Goal: Transaction & Acquisition: Purchase product/service

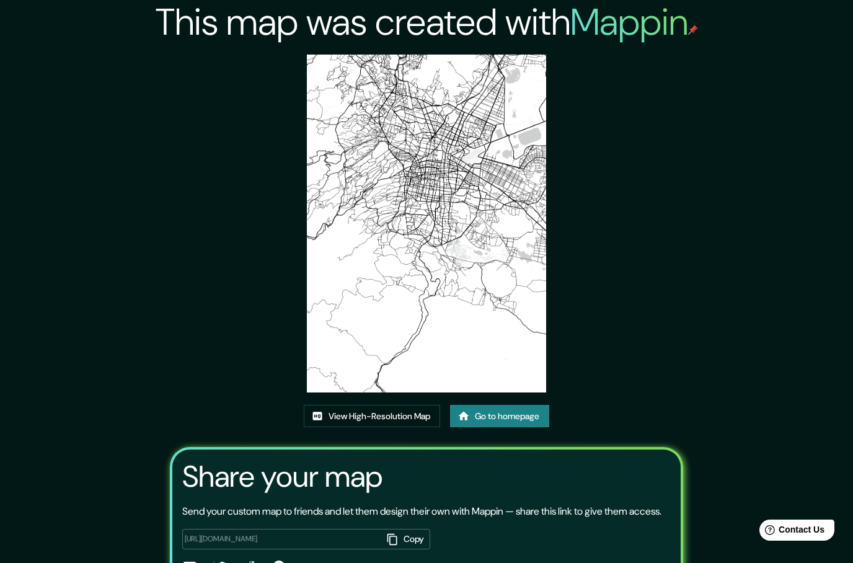
click at [634, 35] on h2 "Mappin" at bounding box center [634, 22] width 128 height 49
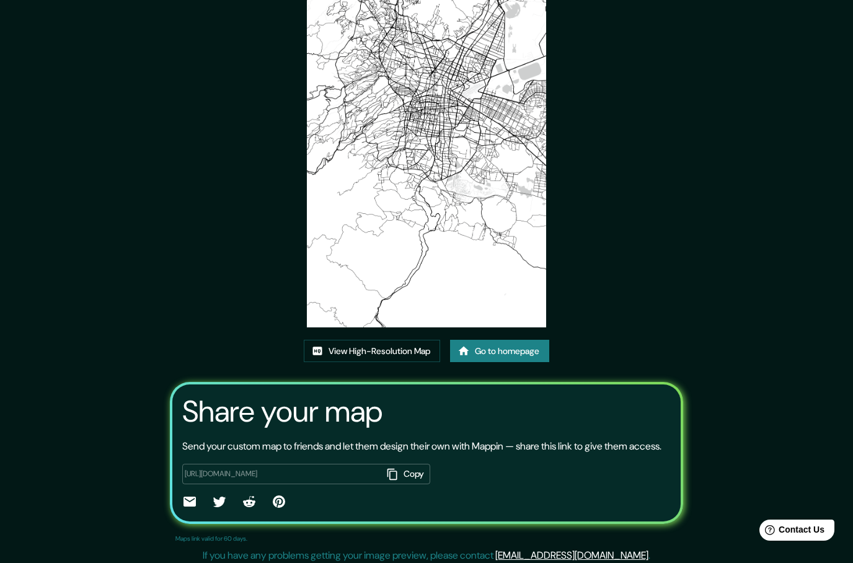
click at [531, 363] on link "Go to homepage" at bounding box center [499, 351] width 99 height 23
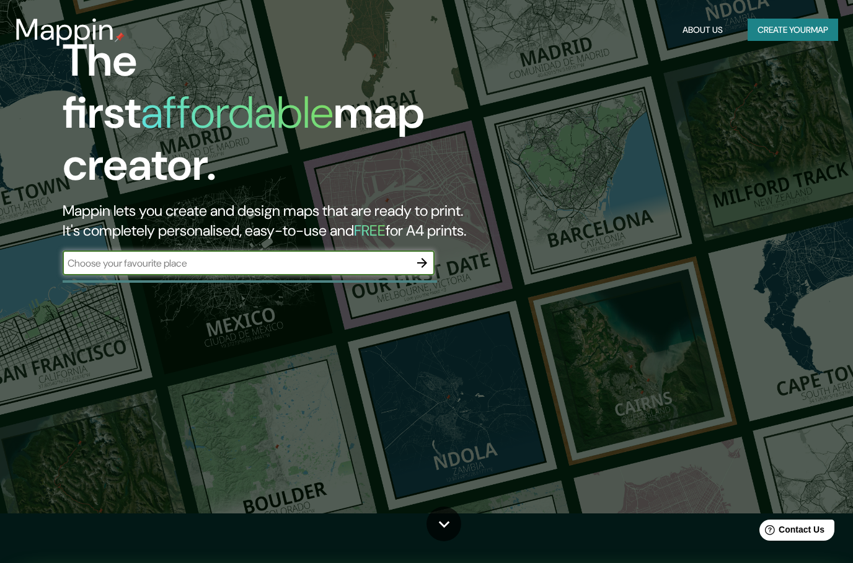
click at [358, 256] on input "text" at bounding box center [236, 263] width 347 height 14
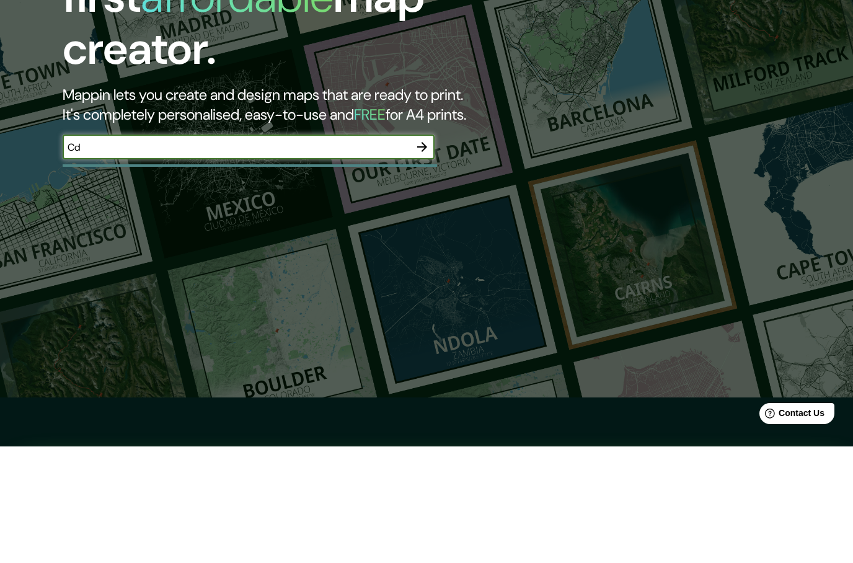
type input "C"
type input "Ecatepec"
click at [420, 258] on icon "button" at bounding box center [422, 263] width 10 height 10
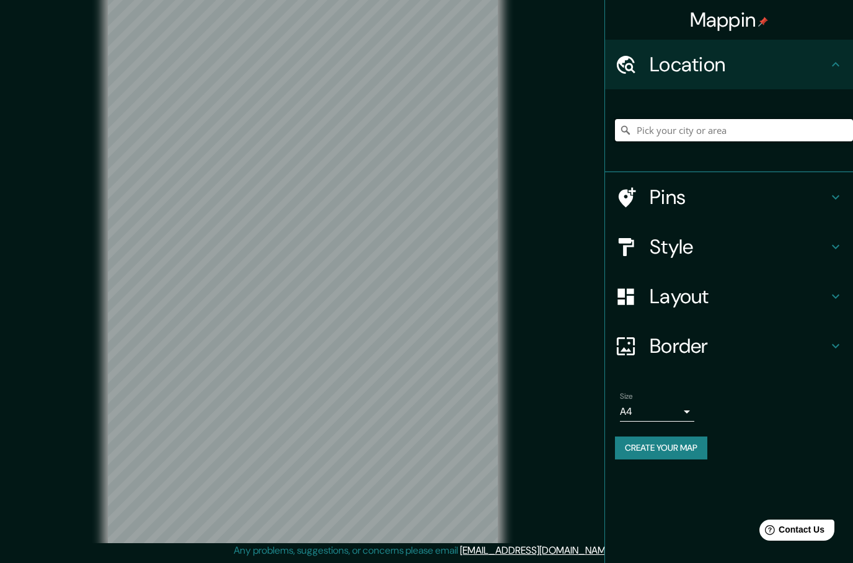
click at [756, 136] on input "Pick your city or area" at bounding box center [734, 130] width 238 height 22
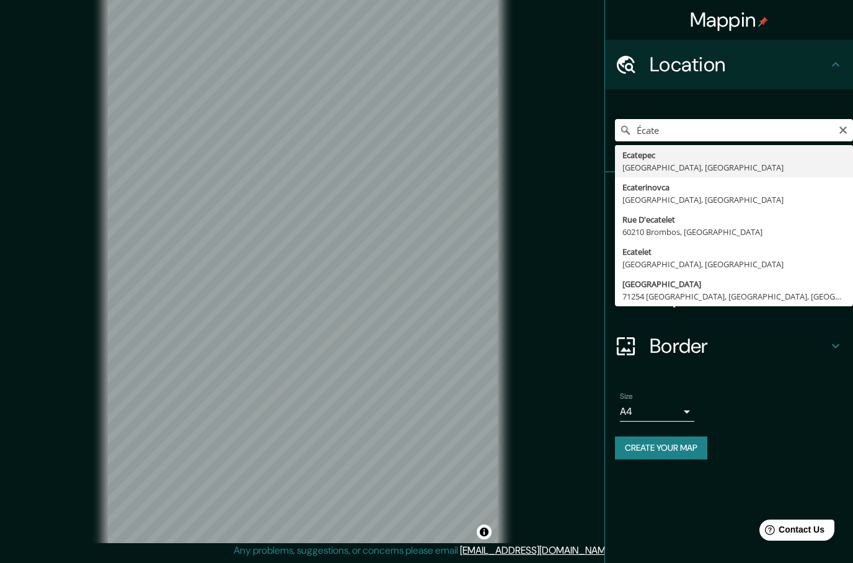
type input "Ecatepec, [GEOGRAPHIC_DATA], [GEOGRAPHIC_DATA]"
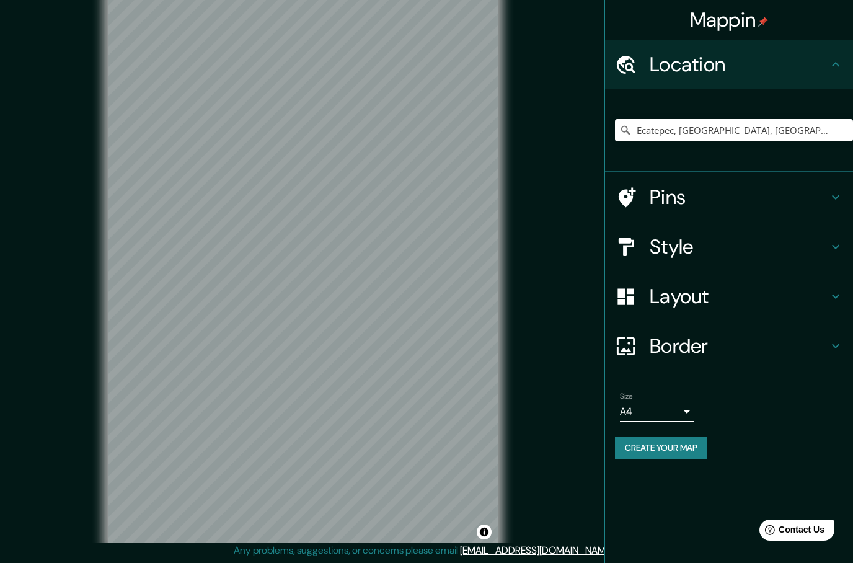
click at [835, 198] on icon at bounding box center [835, 197] width 7 height 4
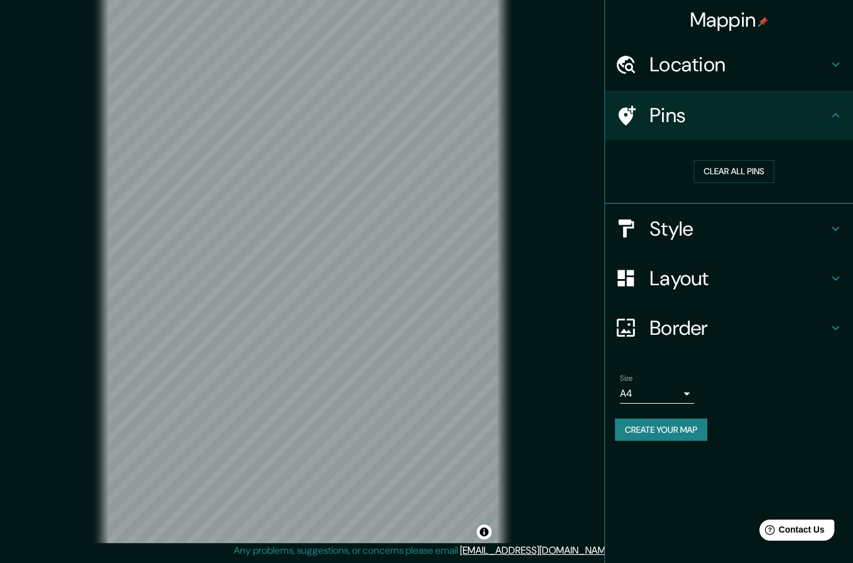
click at [834, 120] on icon at bounding box center [835, 115] width 15 height 15
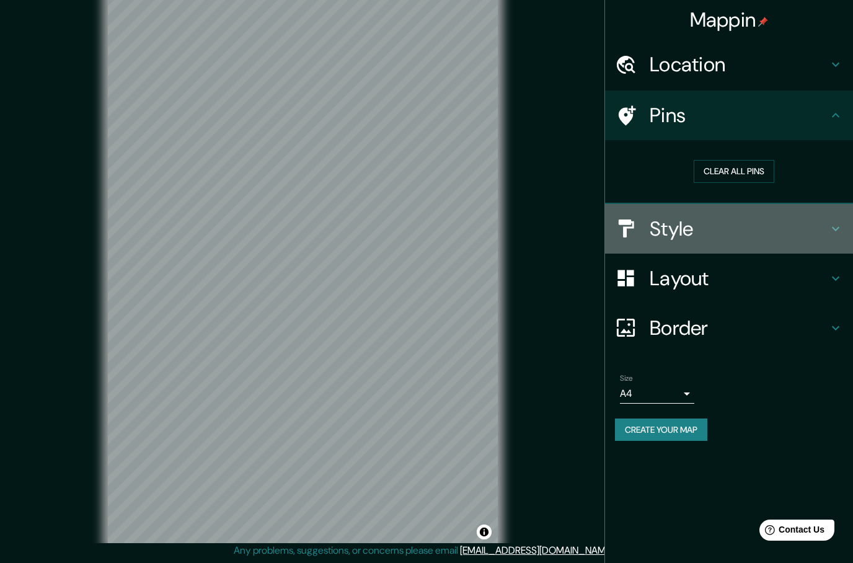
click at [827, 238] on h4 "Style" at bounding box center [738, 228] width 178 height 25
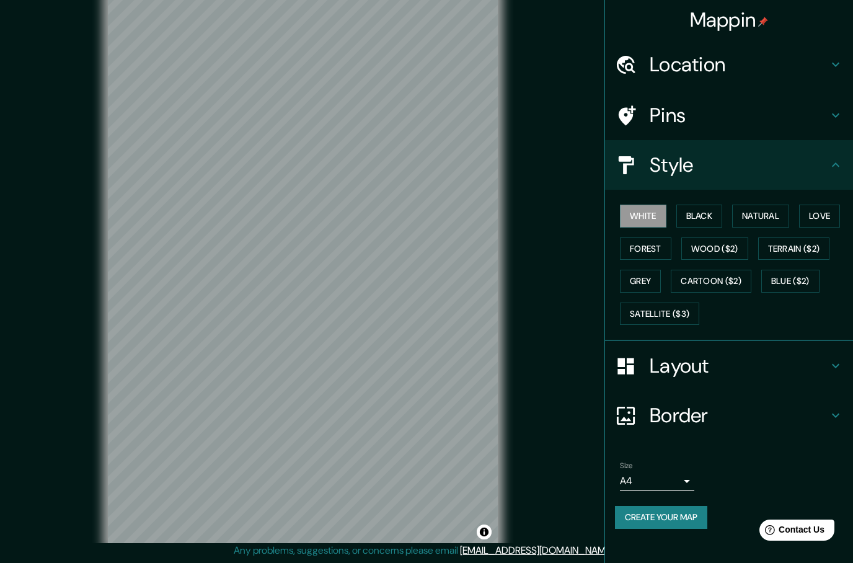
click at [718, 222] on button "Black" at bounding box center [699, 215] width 46 height 23
click at [763, 210] on button "Natural" at bounding box center [760, 215] width 57 height 23
click at [822, 219] on button "Love" at bounding box center [819, 215] width 41 height 23
click at [776, 220] on button "Natural" at bounding box center [760, 215] width 57 height 23
click at [661, 247] on button "Forest" at bounding box center [645, 248] width 51 height 23
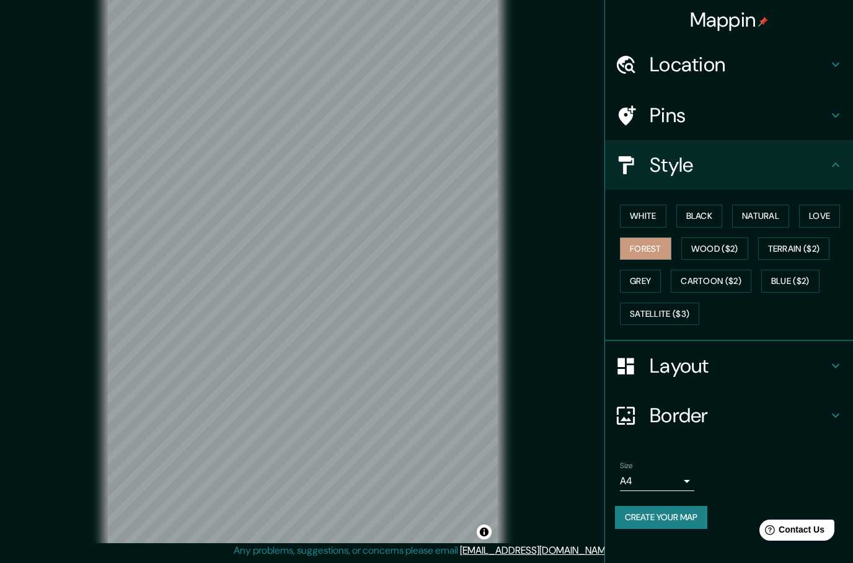
click at [718, 247] on button "Wood ($2)" at bounding box center [714, 248] width 67 height 23
click at [790, 252] on button "Terrain ($2)" at bounding box center [794, 248] width 72 height 23
click at [657, 279] on button "Grey" at bounding box center [640, 281] width 41 height 23
click at [731, 282] on button "Cartoon ($2)" at bounding box center [710, 281] width 81 height 23
click at [792, 273] on button "Blue ($2)" at bounding box center [790, 281] width 58 height 23
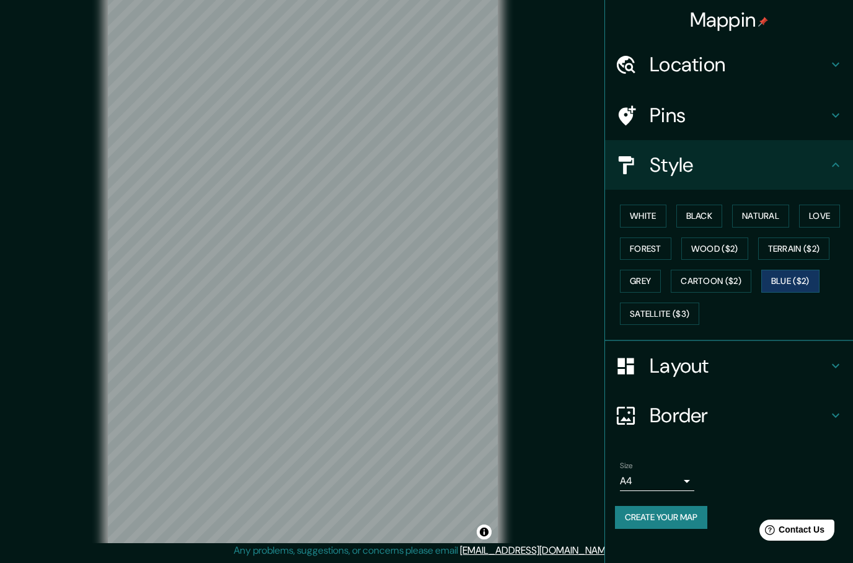
click at [687, 309] on button "Satellite ($3)" at bounding box center [659, 313] width 79 height 23
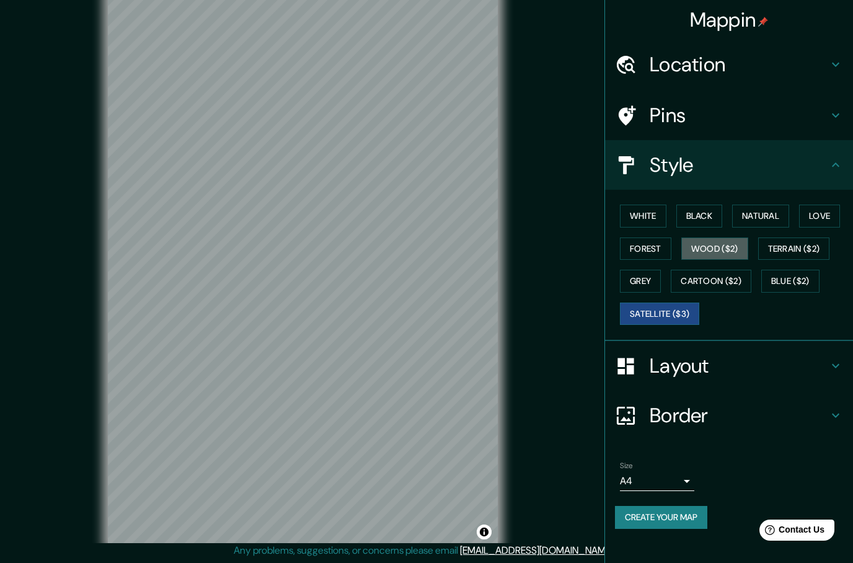
click at [731, 245] on button "Wood ($2)" at bounding box center [714, 248] width 67 height 23
click at [659, 208] on button "White" at bounding box center [643, 215] width 46 height 23
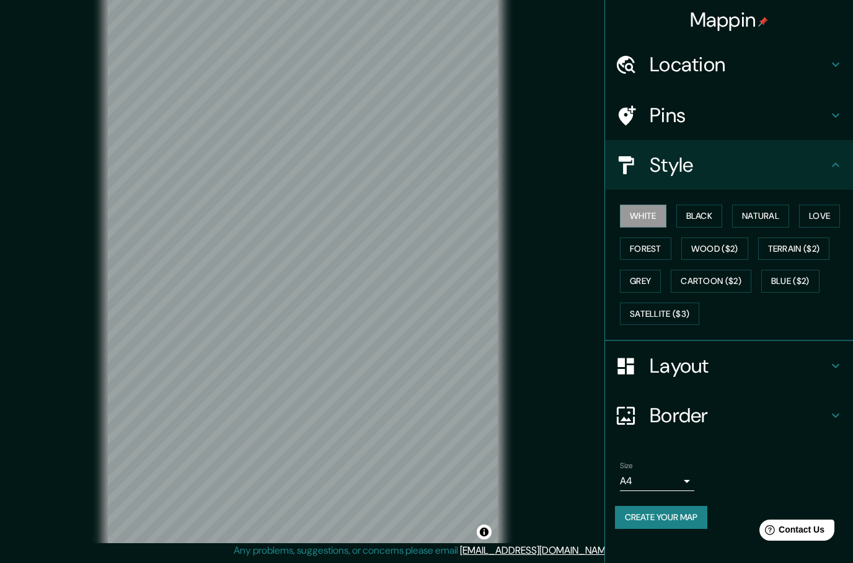
click at [726, 357] on h4 "Layout" at bounding box center [738, 365] width 178 height 25
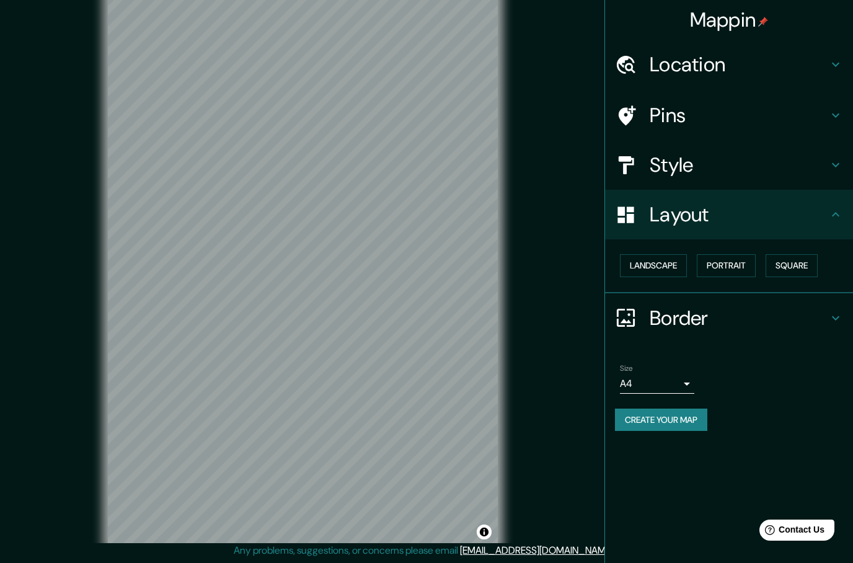
click at [739, 264] on button "Portrait" at bounding box center [725, 265] width 59 height 23
click at [739, 262] on button "Portrait" at bounding box center [725, 265] width 59 height 23
click at [804, 265] on button "Square" at bounding box center [791, 265] width 52 height 23
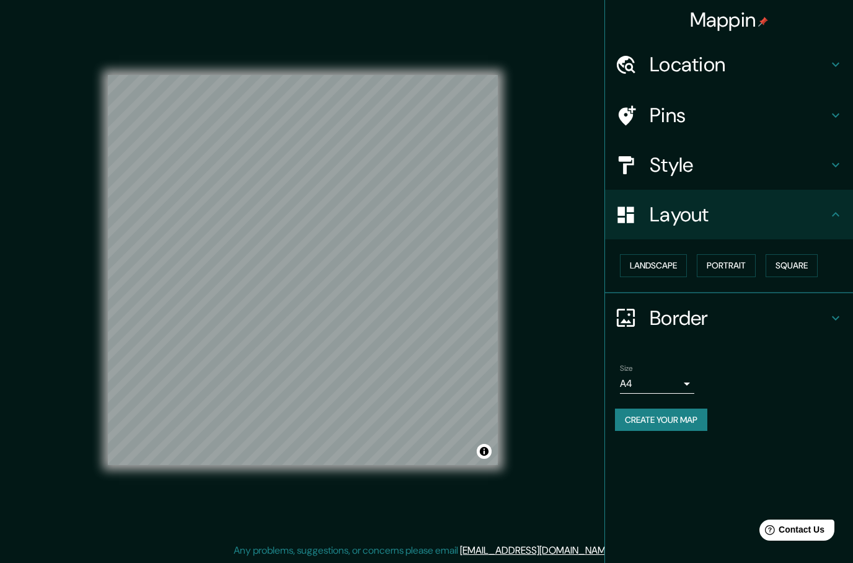
click at [739, 320] on h4 "Border" at bounding box center [738, 317] width 178 height 25
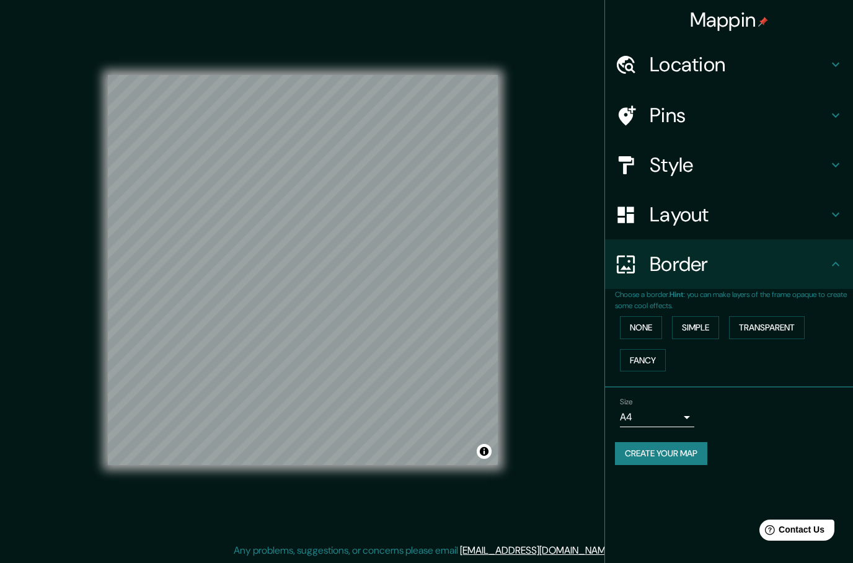
click at [653, 323] on button "None" at bounding box center [641, 327] width 42 height 23
click at [700, 322] on button "Simple" at bounding box center [695, 327] width 47 height 23
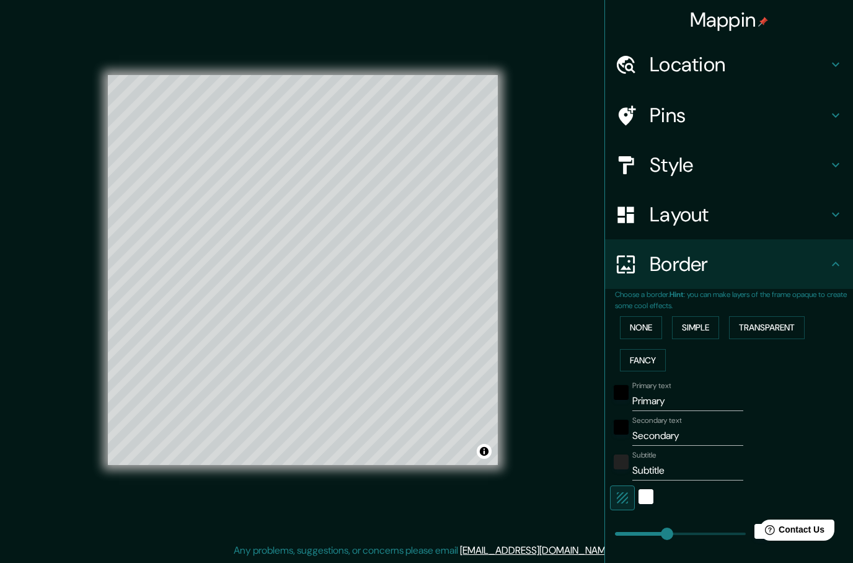
click at [694, 402] on input "Primary" at bounding box center [687, 401] width 111 height 20
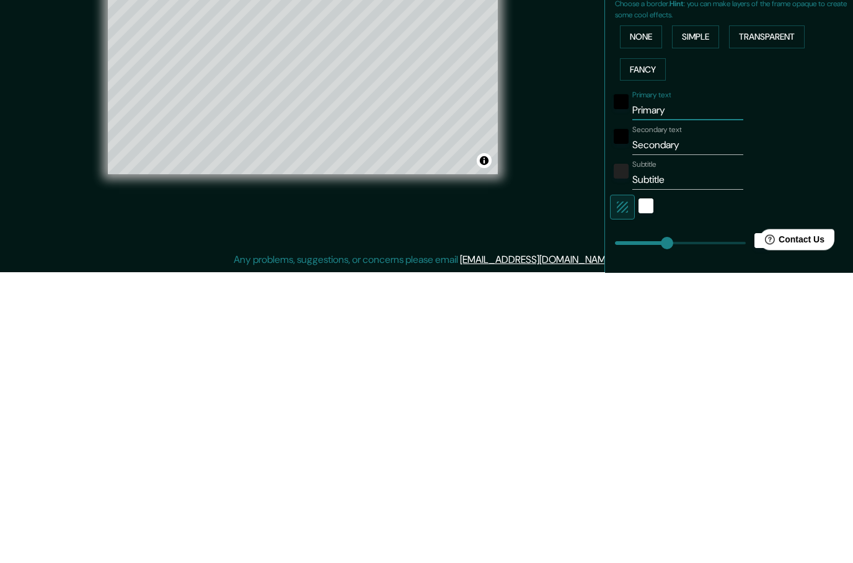
type input "Primar"
type input "252"
type input "50"
type input "Prima"
type input "252"
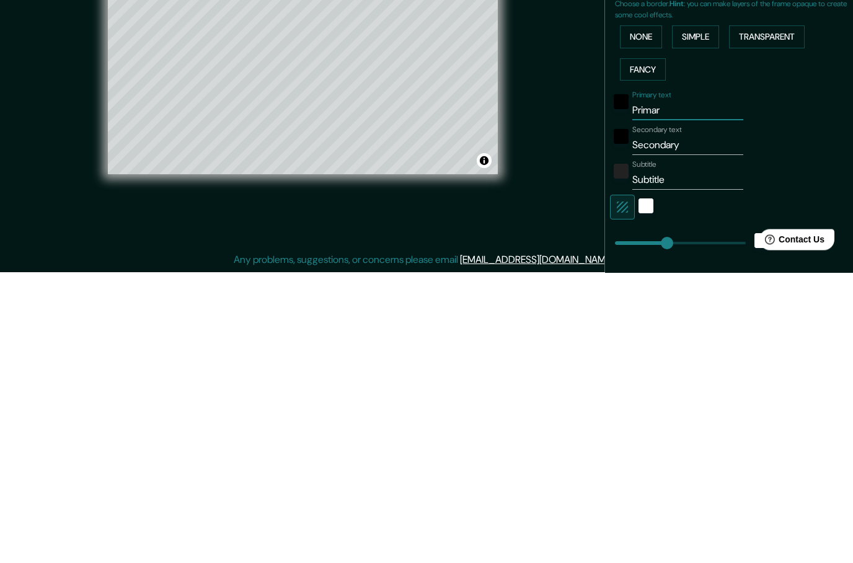
type input "50"
type input "Prim"
type input "252"
type input "50"
type input "Pri"
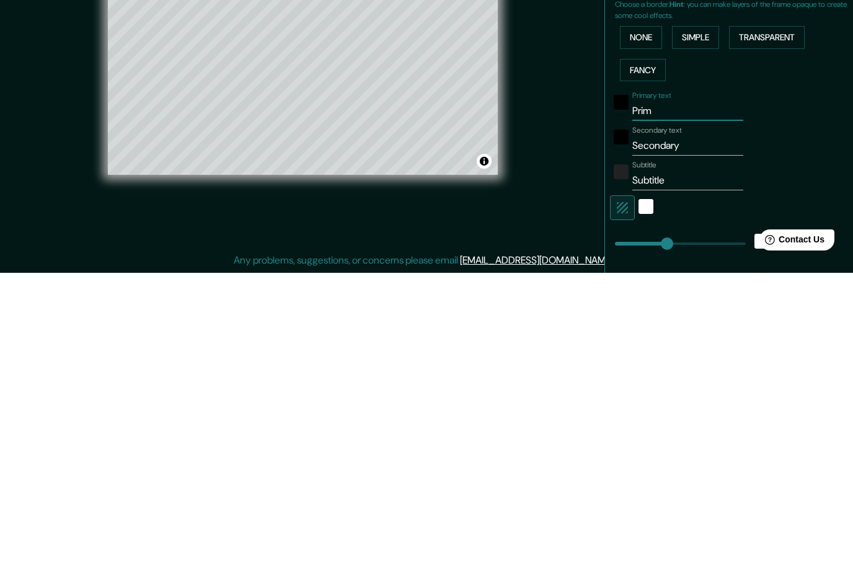
type input "252"
type input "50"
type input "Pr"
type input "252"
type input "50"
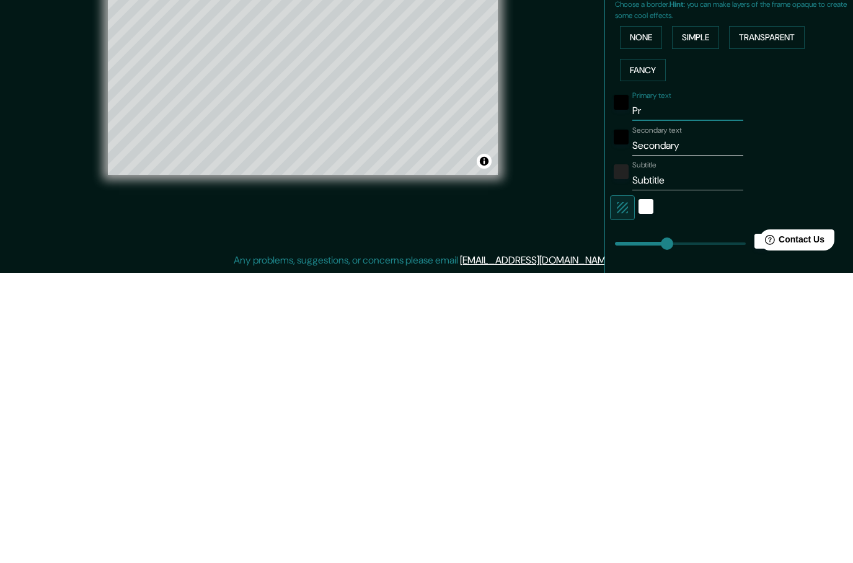
type input "P"
type input "252"
type input "50"
type input "252"
type input "50"
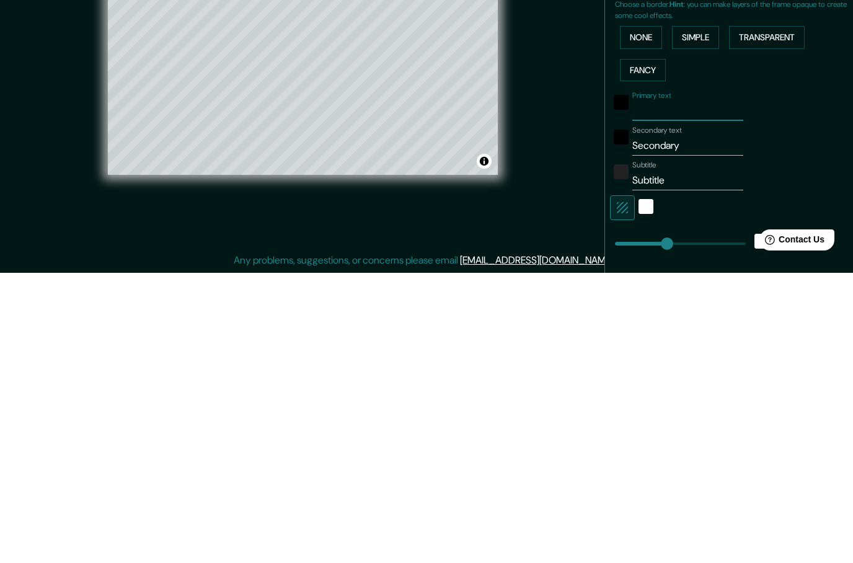
type input "E"
type input "252"
type input "50"
type input "El"
type input "252"
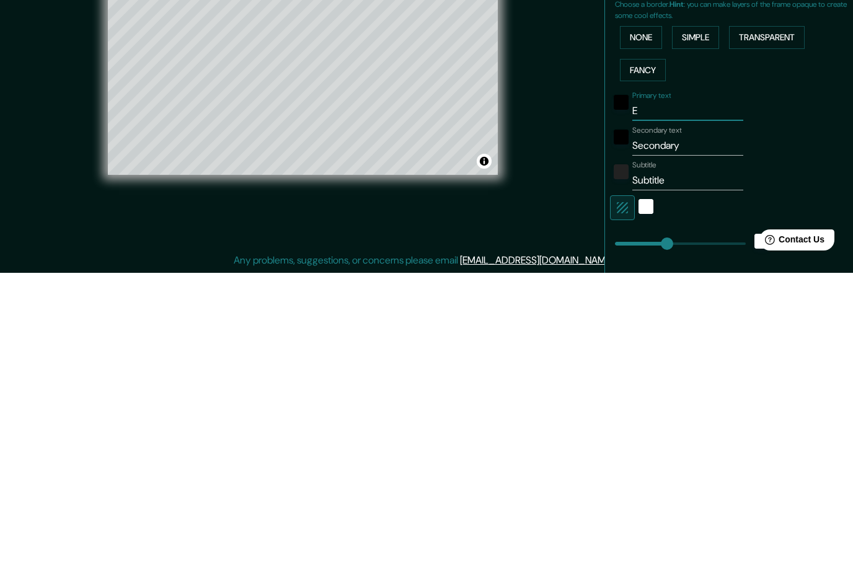
type input "50"
type input "El"
type input "252"
type input "50"
type input "El c"
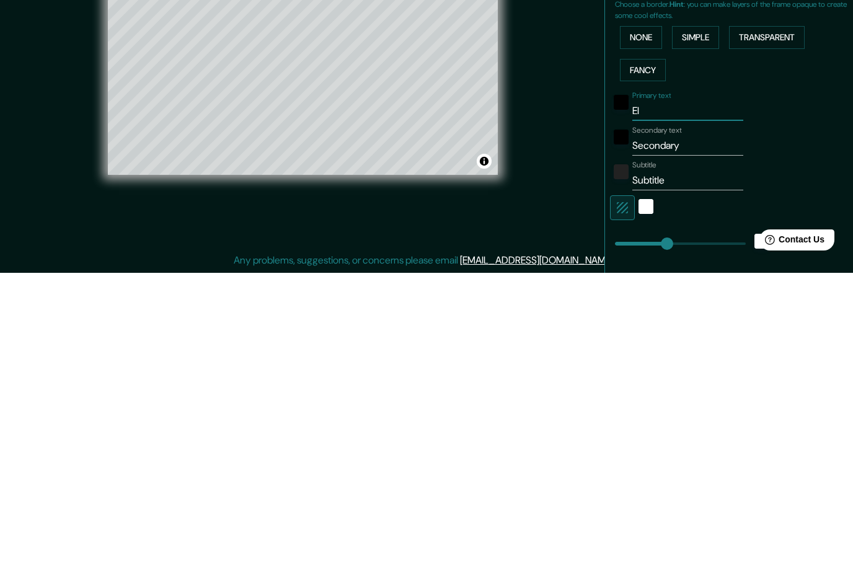
type input "252"
type input "50"
type input "El ca"
type input "252"
type input "50"
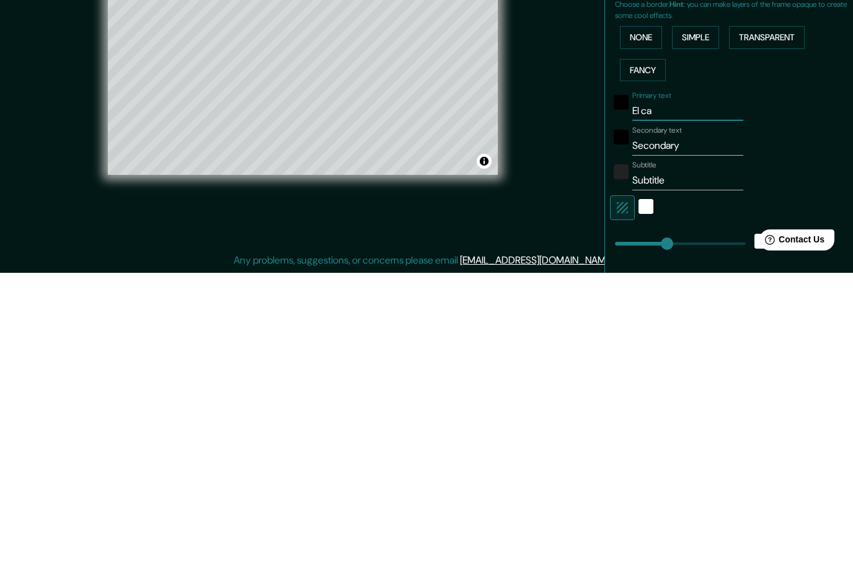
type input "El cam"
type input "252"
type input "50"
type input "El cami"
type input "252"
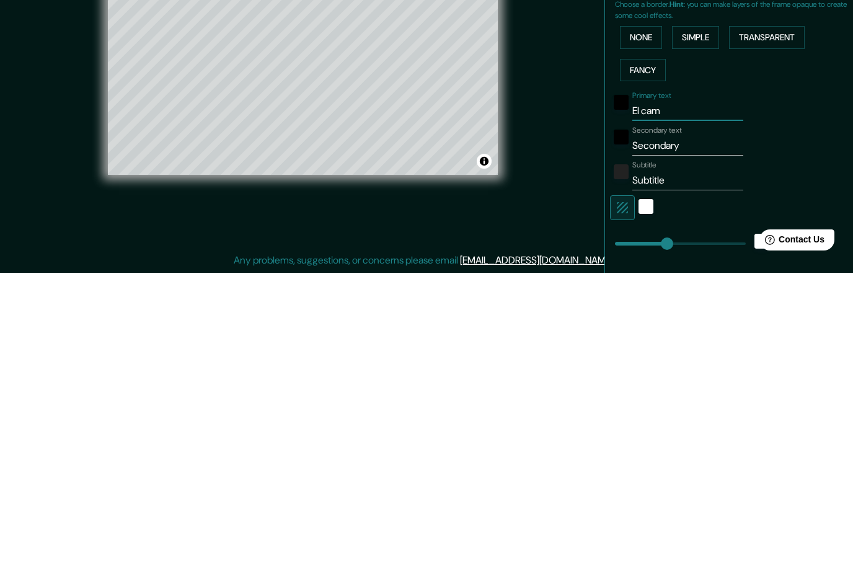
type input "50"
type input "El [PERSON_NAME]"
type input "252"
type input "50"
type input "El camino"
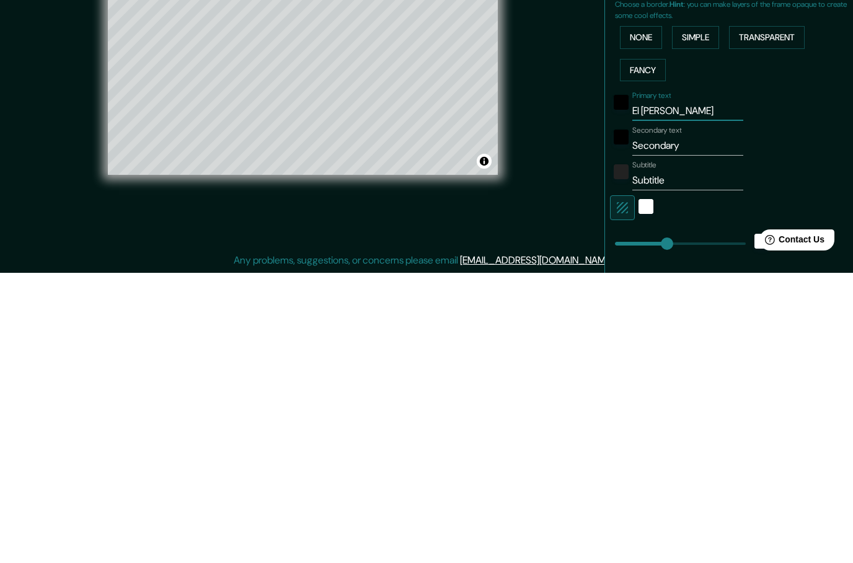
type input "252"
type input "50"
type input "El camino"
click at [685, 426] on input "Secondary" at bounding box center [687, 436] width 111 height 20
type input "Secondar"
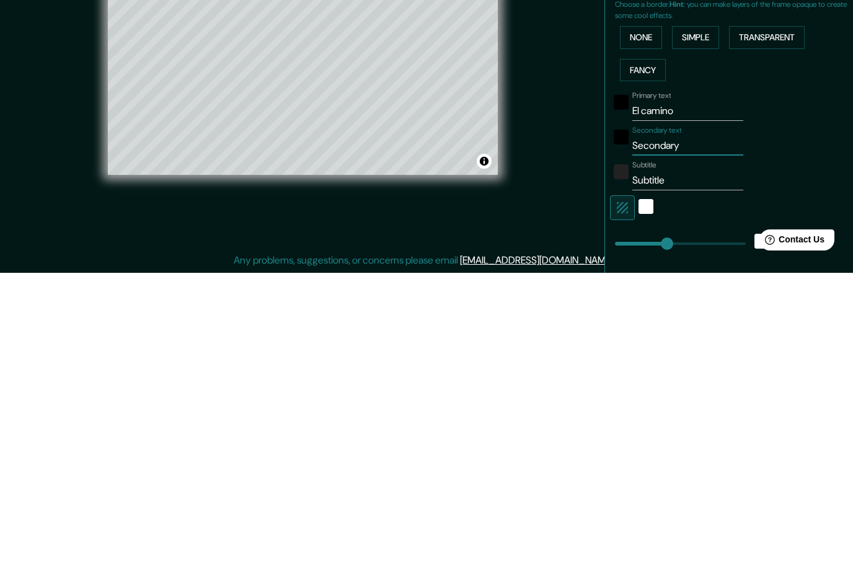
type input "252"
type input "50"
type input "Seconda"
type input "252"
type input "50"
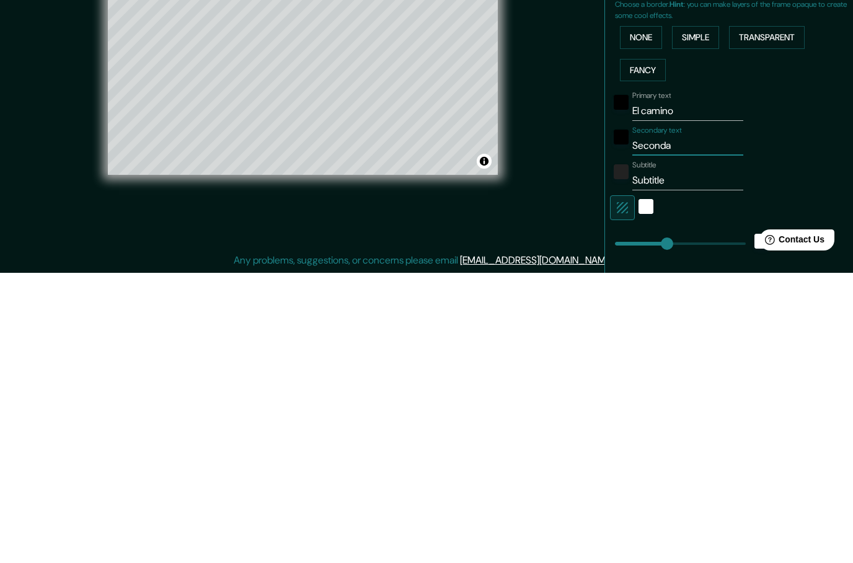
type input "Second"
type input "252"
type input "50"
type input "Secon"
type input "252"
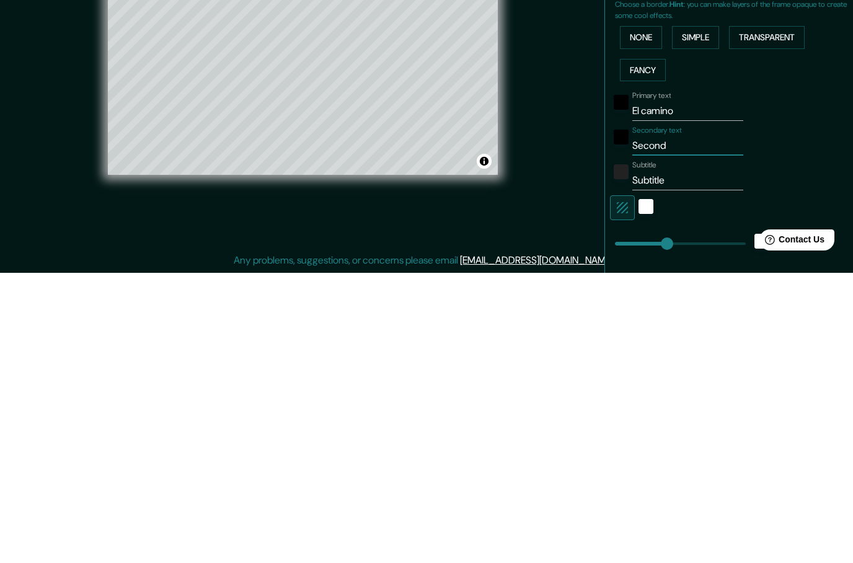
type input "50"
type input "Seco"
type input "252"
type input "50"
type input "Sec"
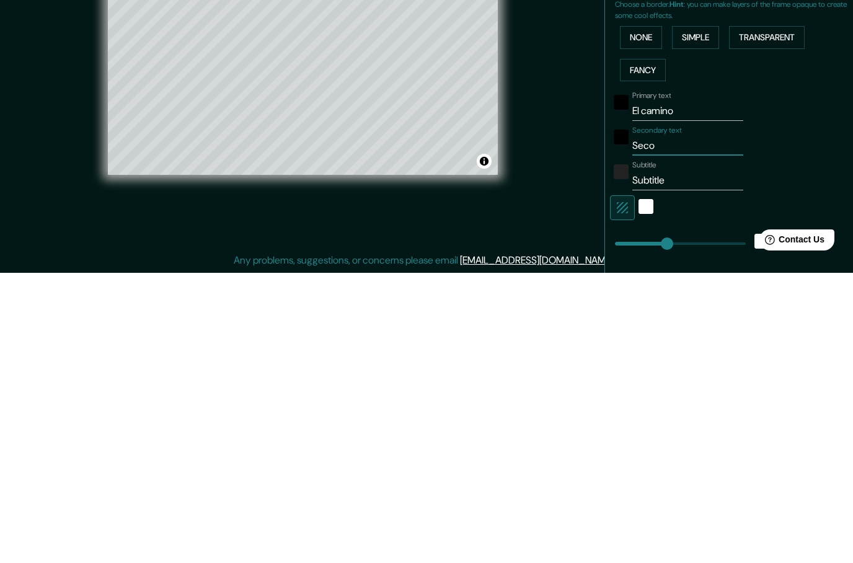
type input "252"
type input "50"
type input "Se"
type input "252"
type input "50"
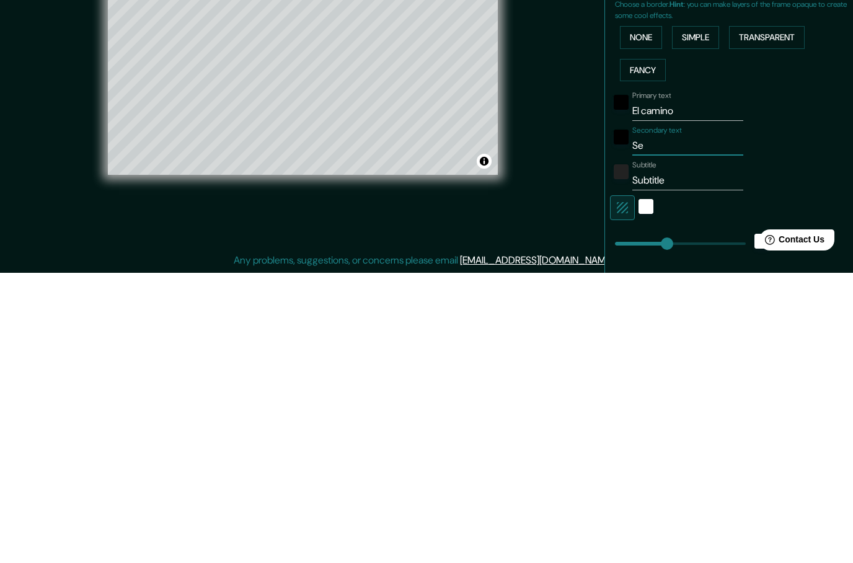
type input "S"
type input "252"
type input "50"
type input "252"
type input "50"
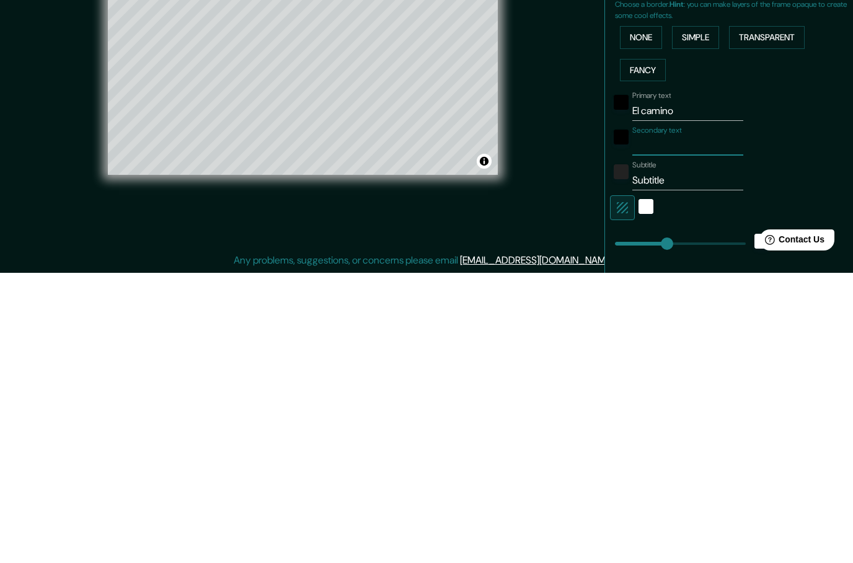
type input "L"
type input "252"
type input "50"
type input "La"
type input "252"
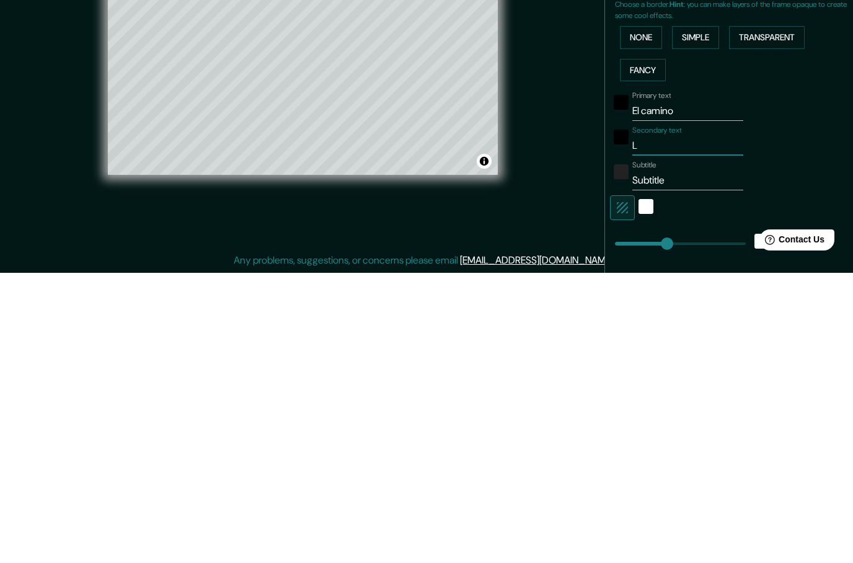
type input "50"
type input "La"
type input "252"
type input "50"
type input "La v"
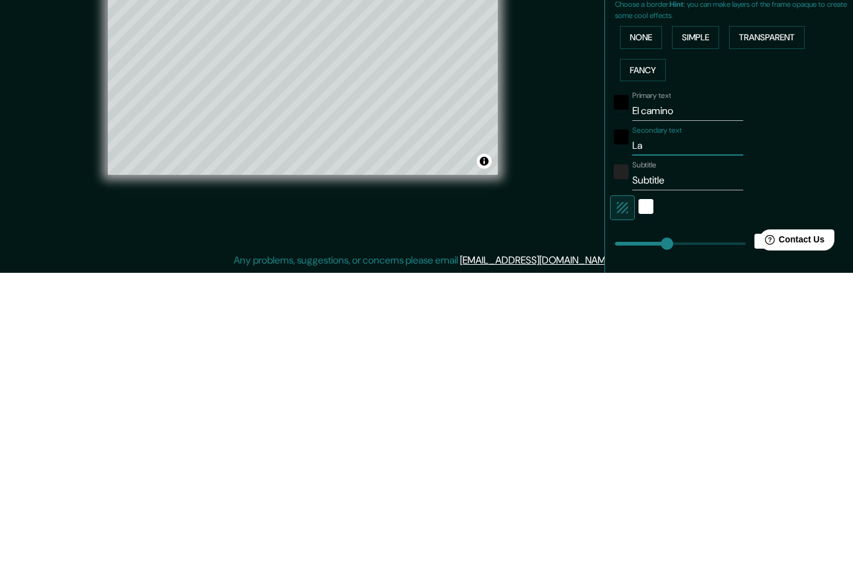
type input "252"
type input "50"
type input "La ve"
type input "252"
type input "50"
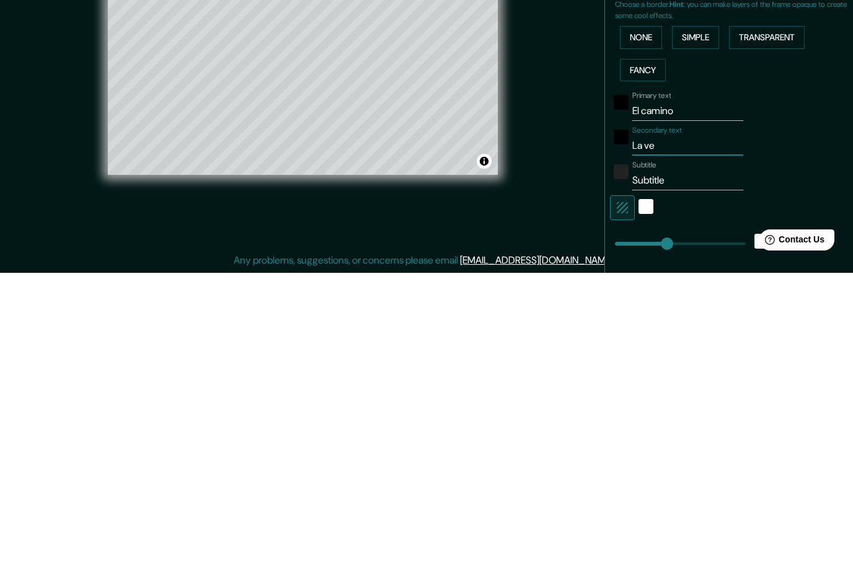
type input "La ver"
type input "252"
type input "50"
type input "La verd"
type input "252"
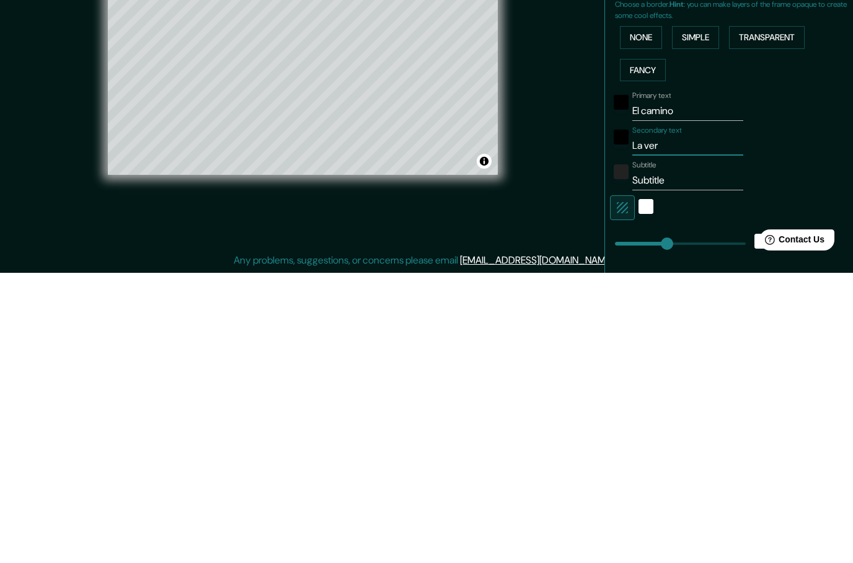
type input "50"
type input "La verda"
type input "252"
type input "50"
type input "La verdad"
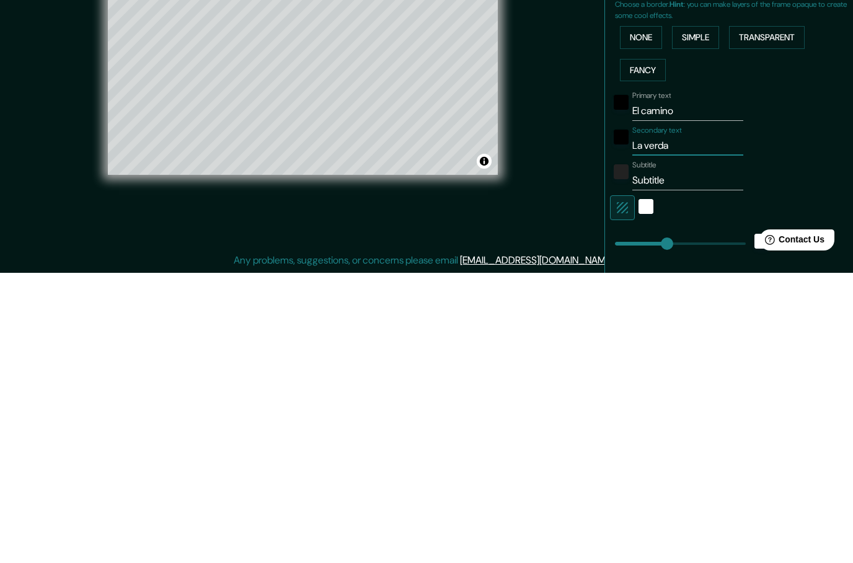
type input "252"
type input "50"
type input "La verdad"
click at [664, 460] on input "Subtitle" at bounding box center [687, 470] width 111 height 20
type input "Subtitl"
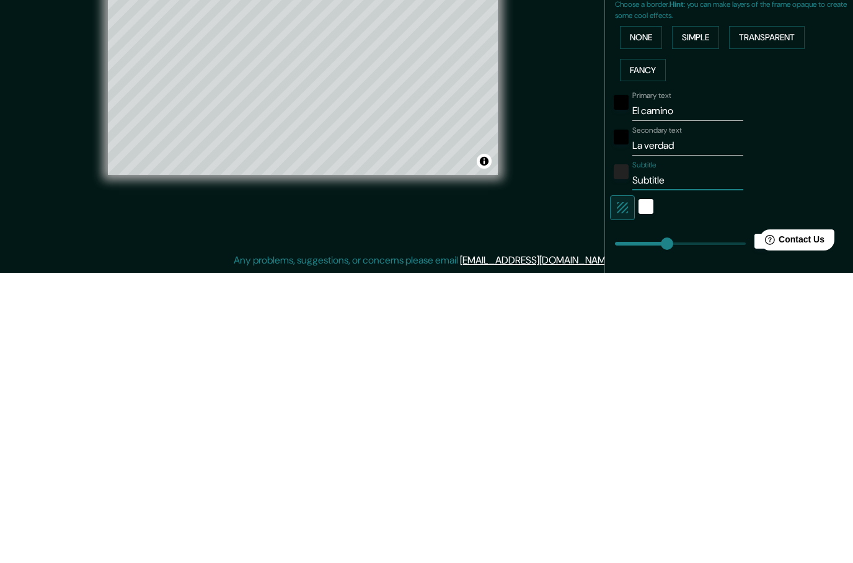
type input "252"
type input "50"
type input "Subtit"
type input "252"
type input "50"
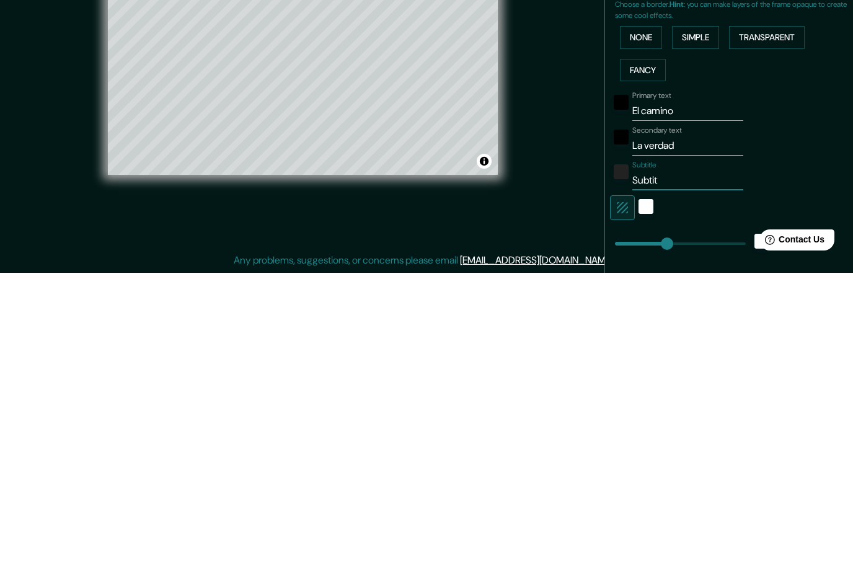
type input "Subti"
type input "252"
type input "50"
type input "Subt"
type input "252"
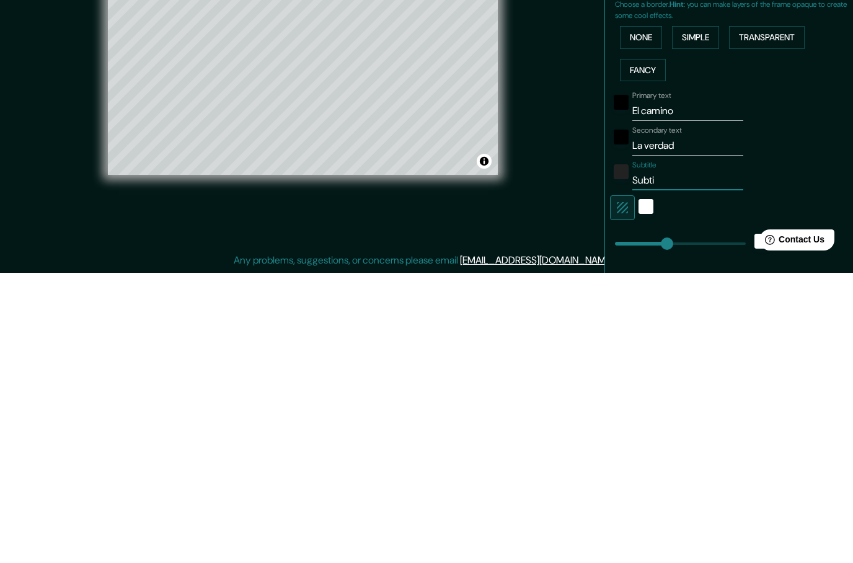
type input "50"
type input "Sub"
type input "252"
type input "50"
type input "Su"
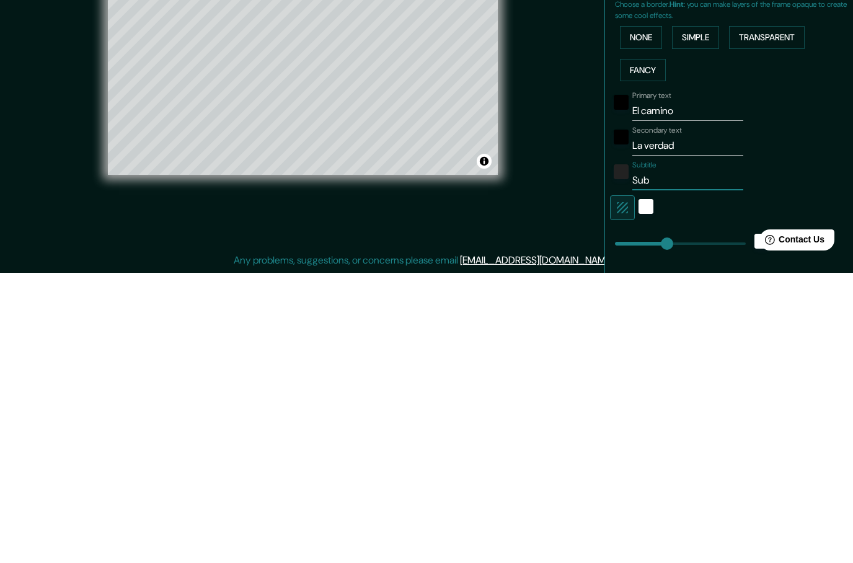
type input "252"
type input "50"
type input "S"
type input "252"
type input "50"
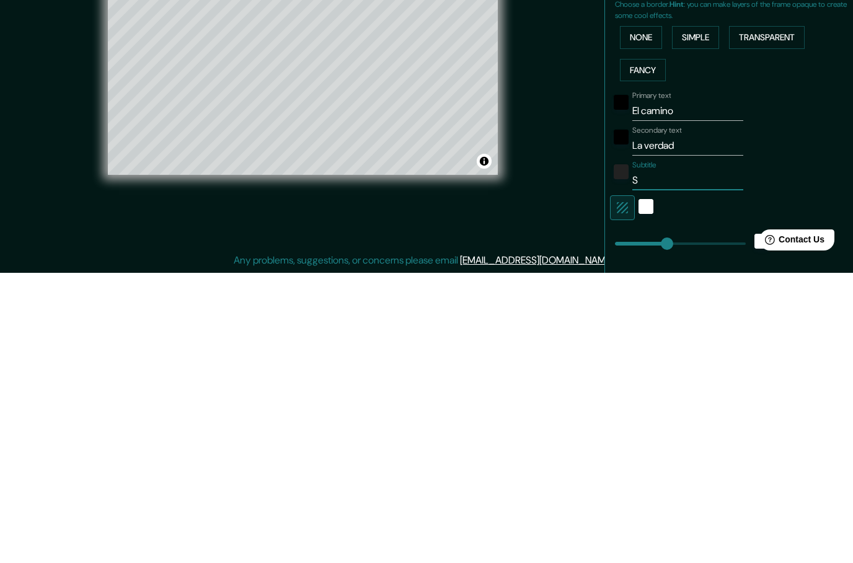
type input "252"
type input "50"
type input "Y"
type input "252"
type input "50"
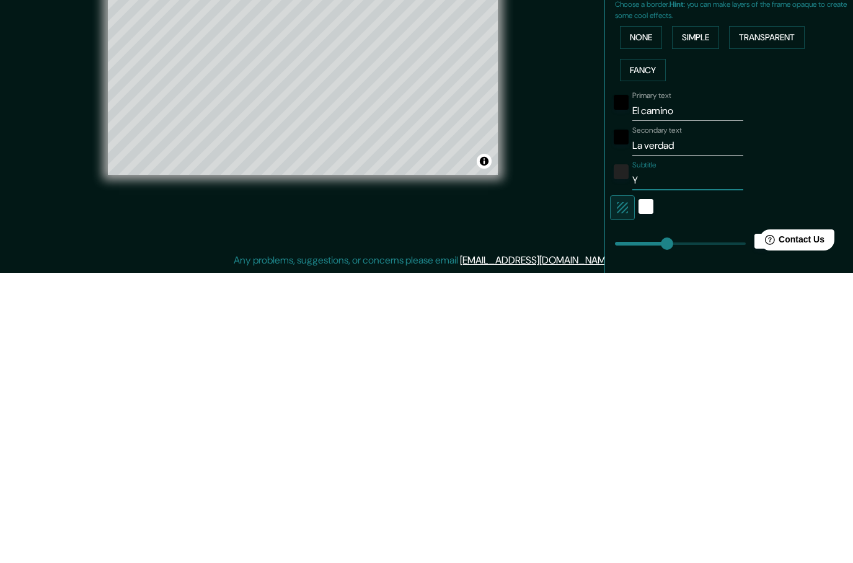
type input "Y"
type input "252"
type input "50"
type input "Y l"
type input "252"
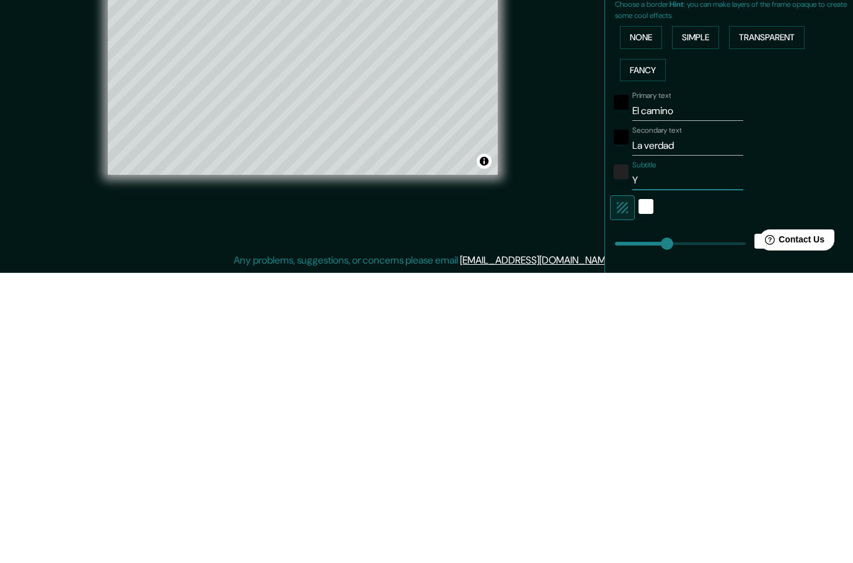
type input "50"
type input "Y la"
type input "252"
type input "50"
type input "Y la"
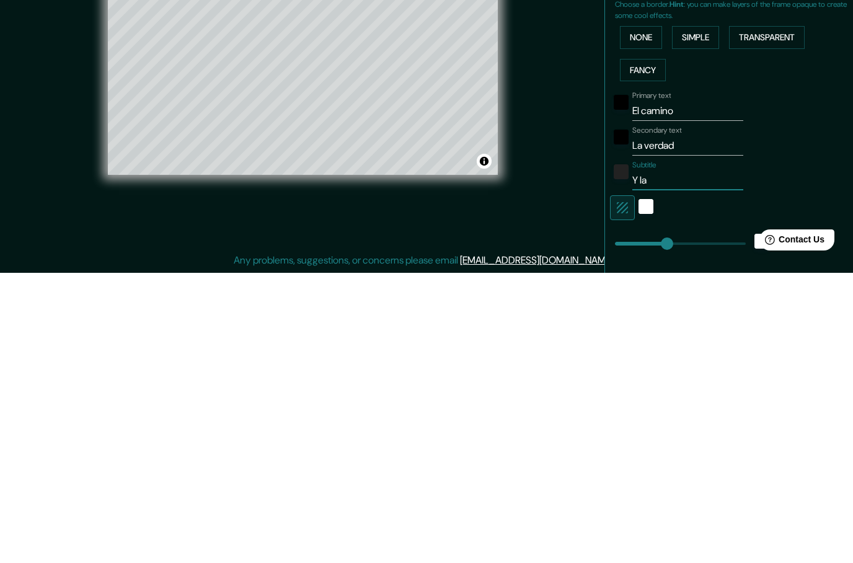
type input "252"
type input "50"
type input "Y la v"
type input "252"
type input "50"
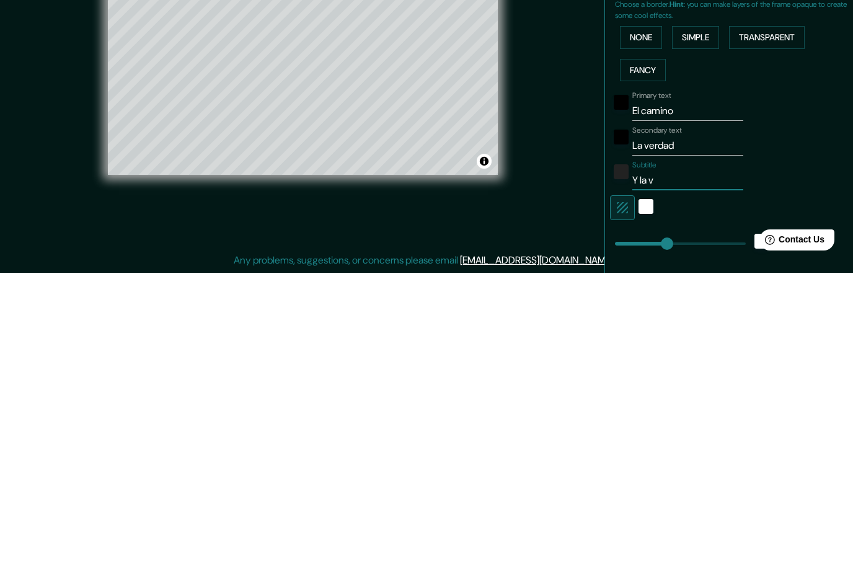
type input "Y la vi"
type input "252"
type input "50"
type input "Y la vis"
type input "252"
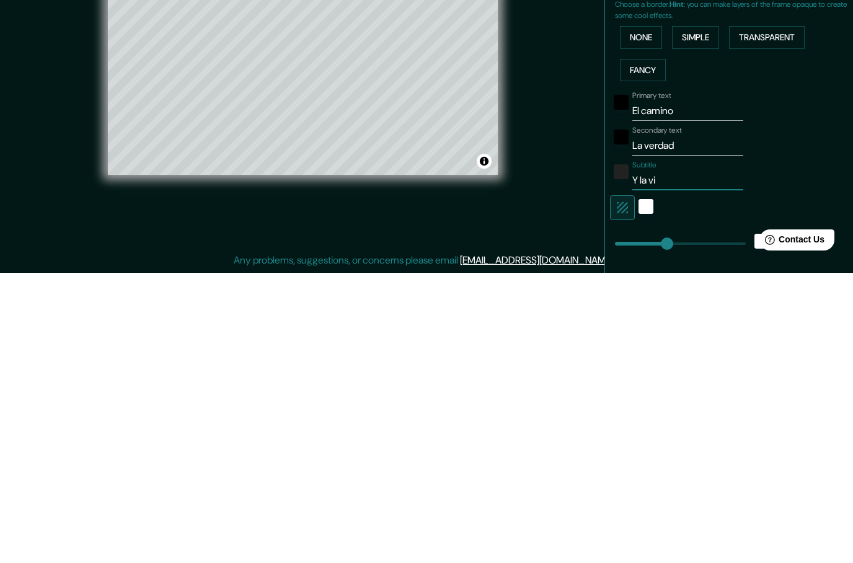
type input "50"
type input "Y la visa"
type input "252"
type input "50"
type input "Y la vis"
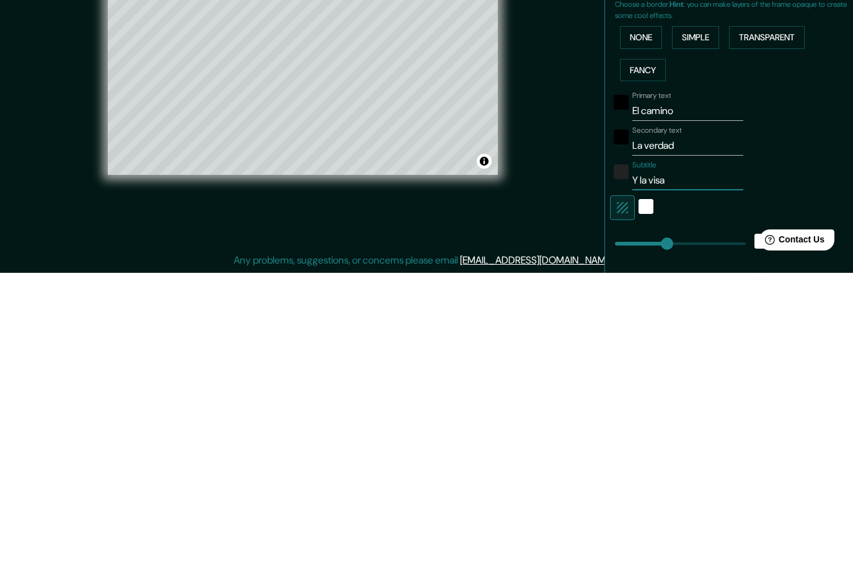
type input "252"
type input "50"
type input "Y la vi"
type input "252"
type input "50"
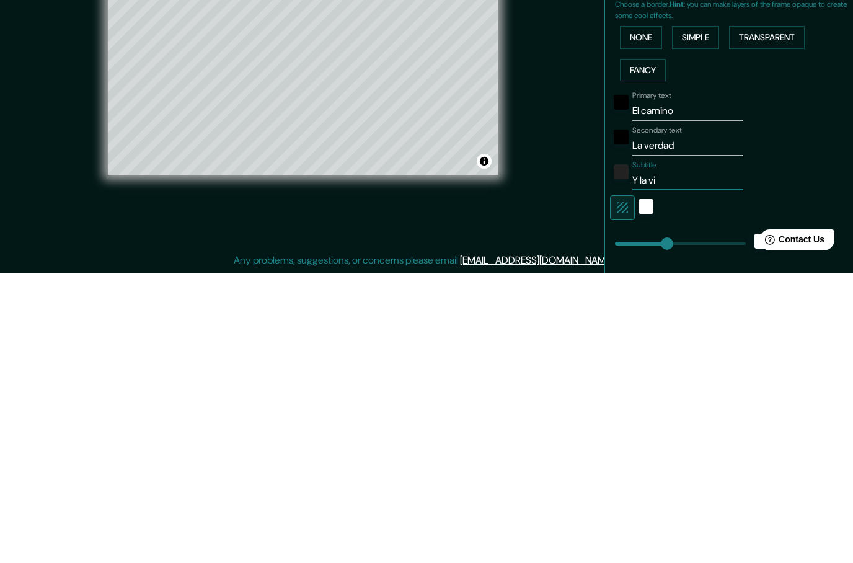
type input "Y la vid"
type input "252"
type input "50"
type input "Y la vida"
type input "252"
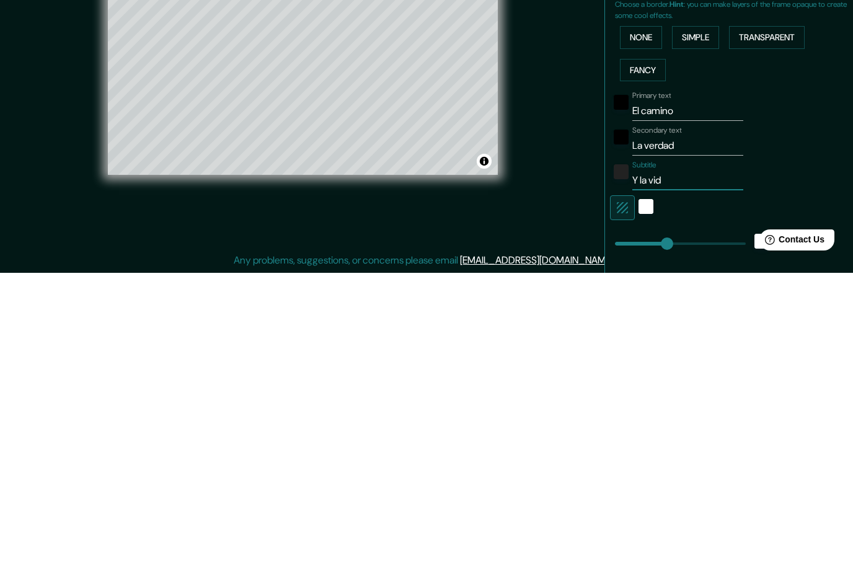
type input "50"
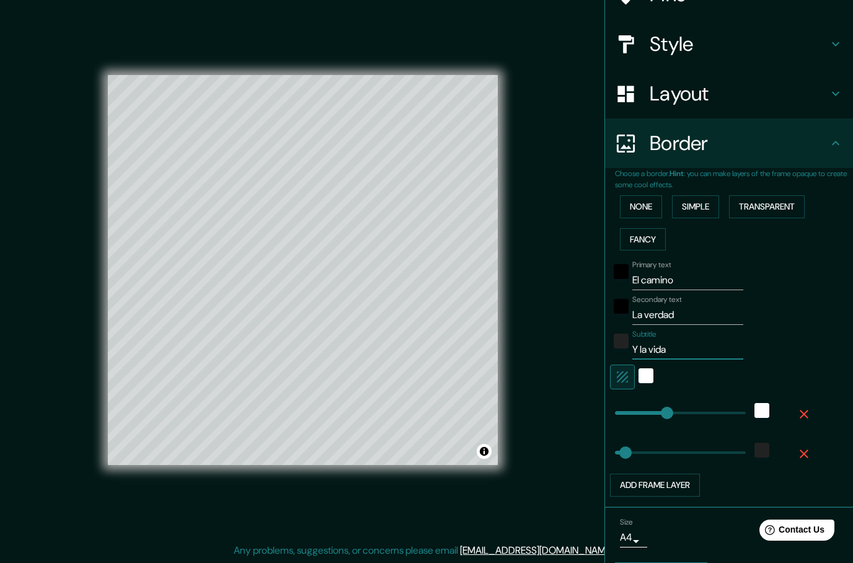
scroll to position [126, 0]
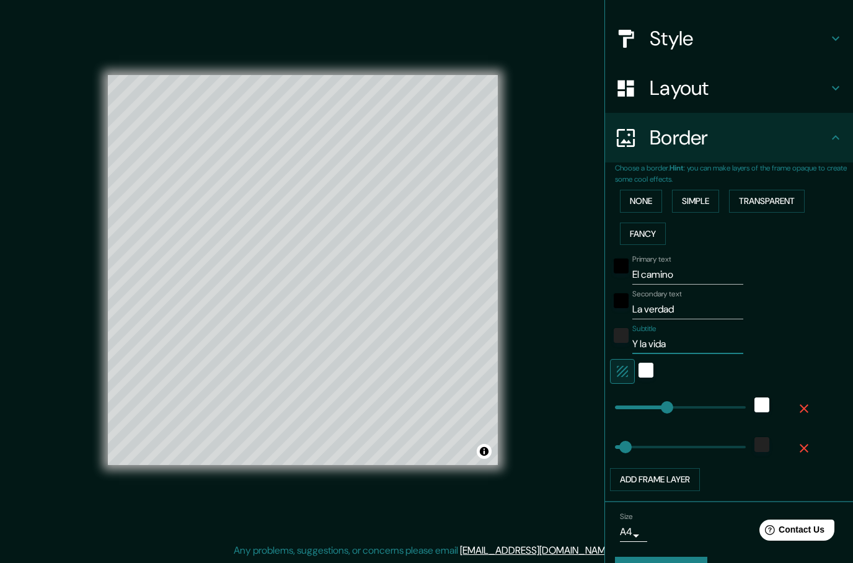
type input "Y la vida"
click at [695, 308] on input "La verdad" at bounding box center [687, 309] width 111 height 20
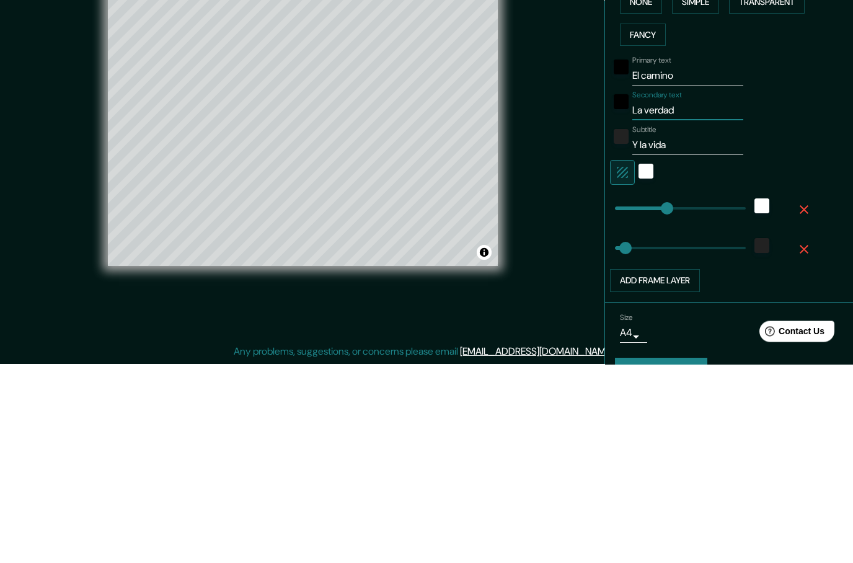
type input "La verdad"
type input "252"
type input "50"
type input "La verdad y"
type input "252"
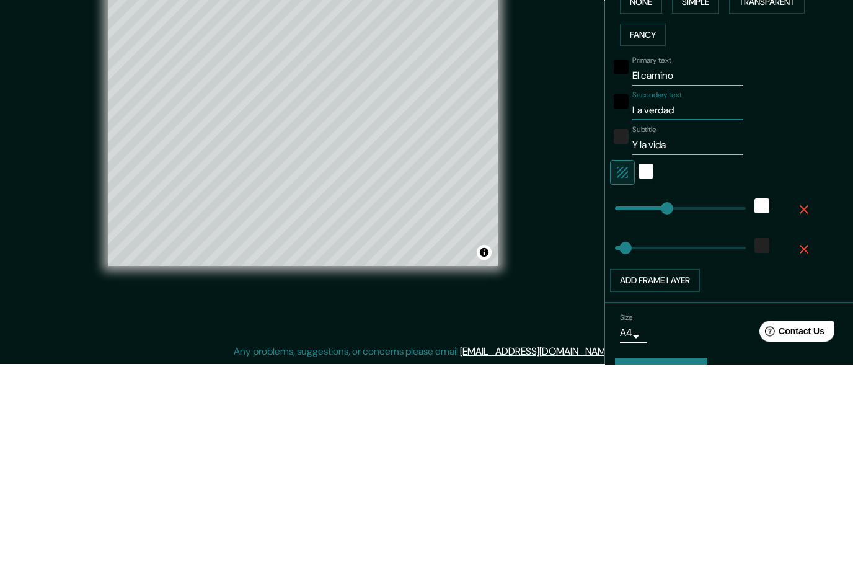
type input "50"
type input "La verdad y"
type input "252"
type input "50"
type input "La verdad y l"
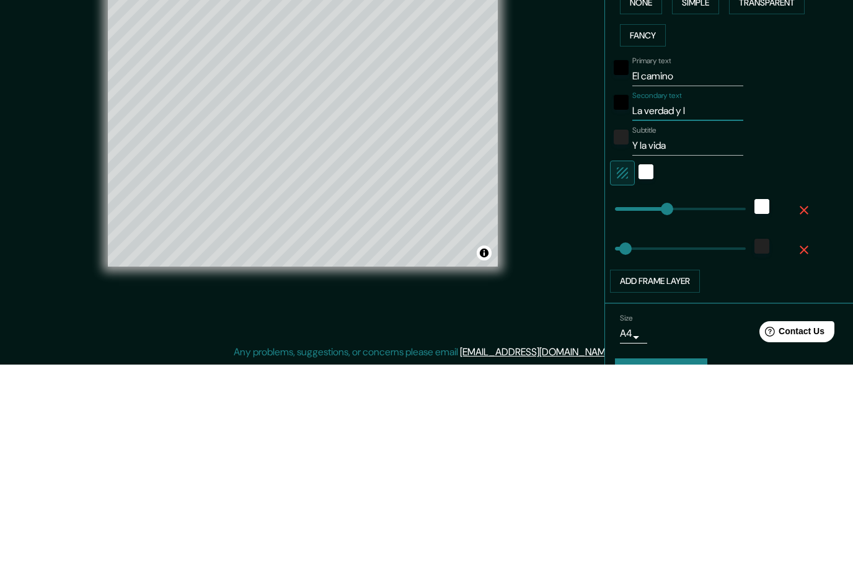
type input "252"
type input "50"
type input "La verdad y la"
type input "252"
type input "50"
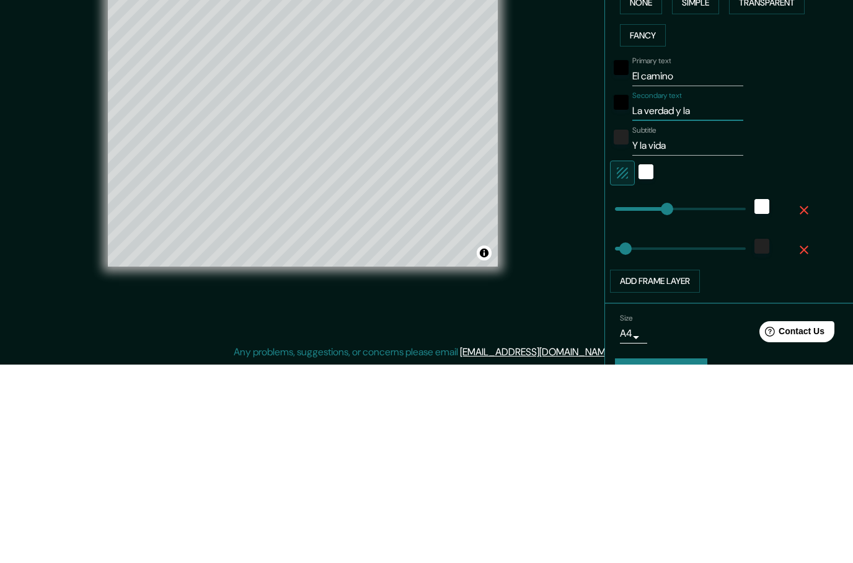
type input "La verdad y la"
type input "252"
type input "50"
type input "La verdad y la v"
type input "252"
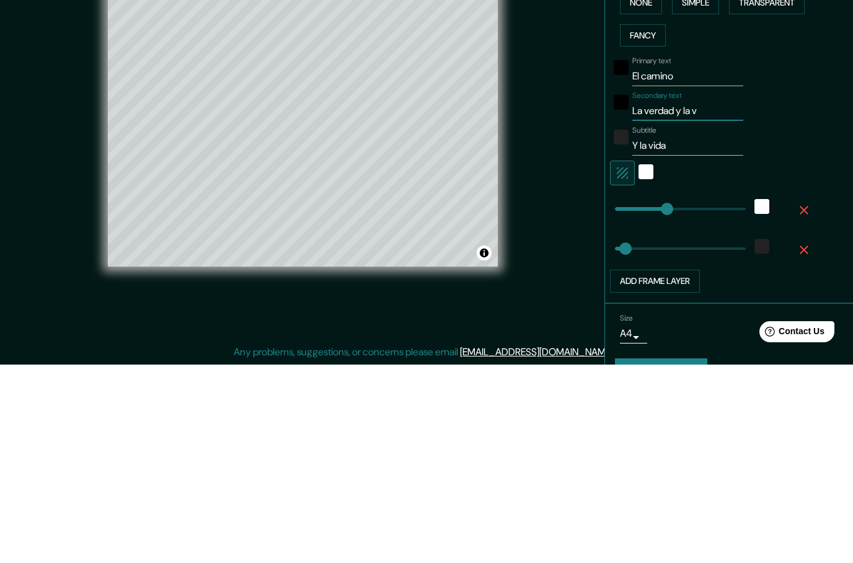
type input "50"
type input "La verdad y la vi"
type input "252"
type input "50"
type input "La verdad y la vid"
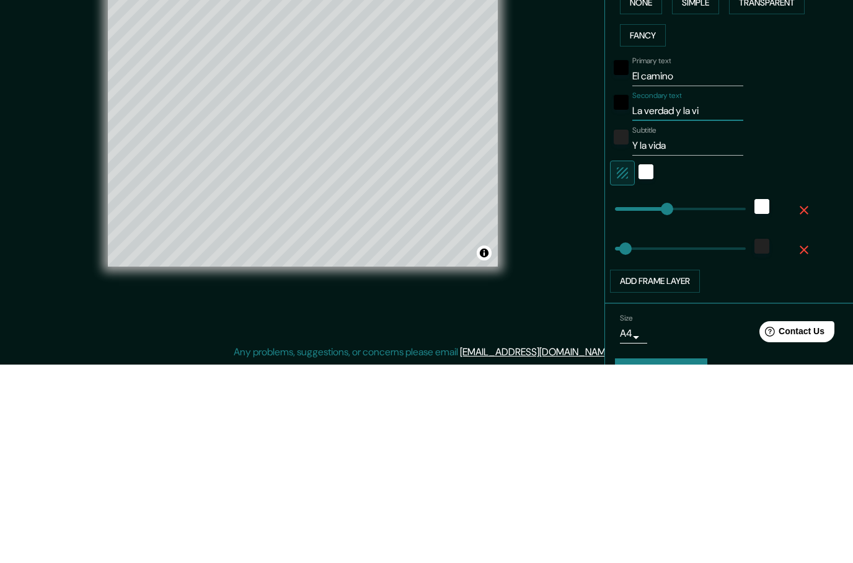
type input "252"
type input "50"
type input "La verdad y la vida"
type input "252"
click at [684, 334] on input "Y la vida" at bounding box center [687, 344] width 111 height 20
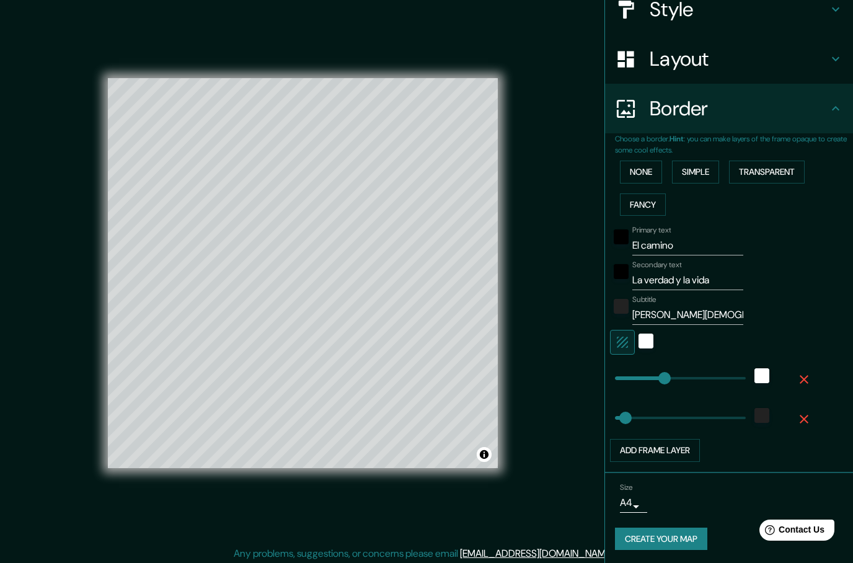
scroll to position [154, 0]
click at [694, 530] on button "Create your map" at bounding box center [661, 540] width 92 height 23
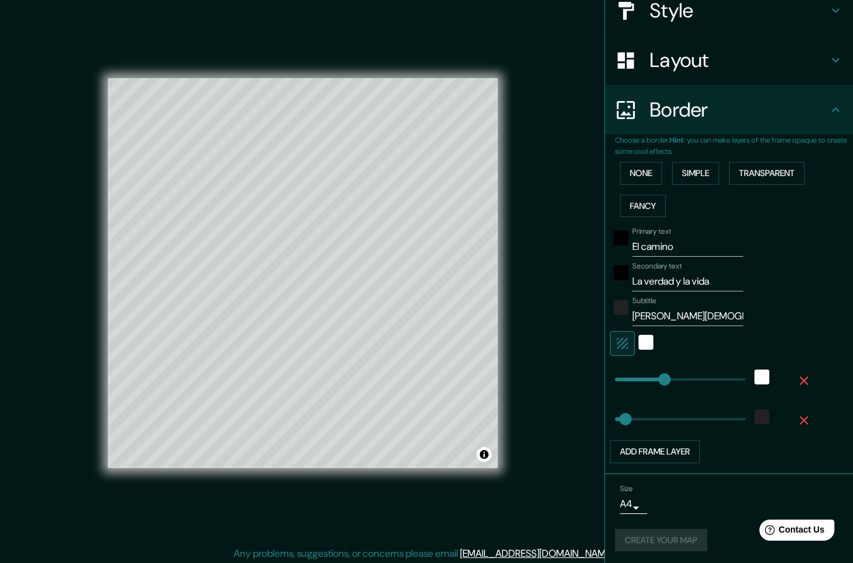
click at [691, 237] on input "El camino" at bounding box center [687, 247] width 111 height 20
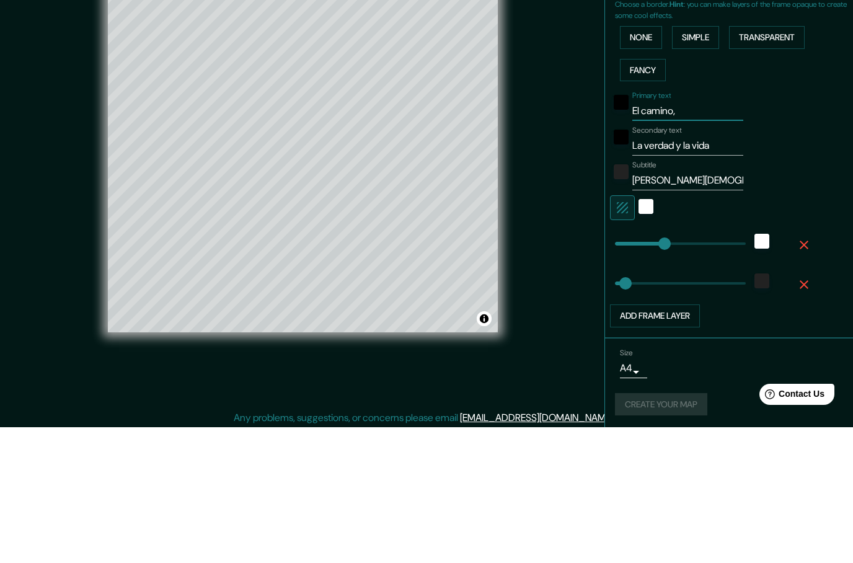
scroll to position [48, 0]
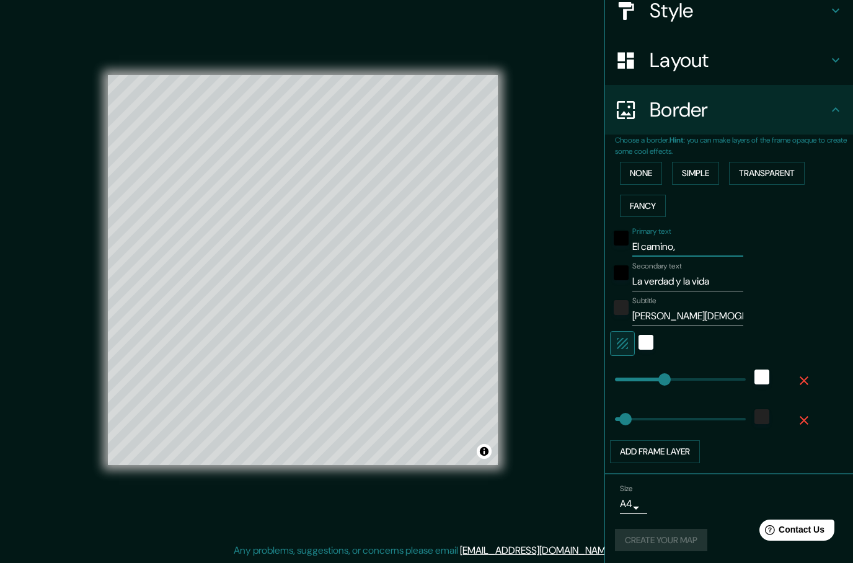
click at [685, 534] on div "Create your map" at bounding box center [729, 540] width 228 height 23
click at [799, 297] on div "Subtitle [PERSON_NAME][DEMOGRAPHIC_DATA]:6" at bounding box center [711, 311] width 203 height 30
click at [670, 536] on button "Create your map" at bounding box center [661, 540] width 92 height 23
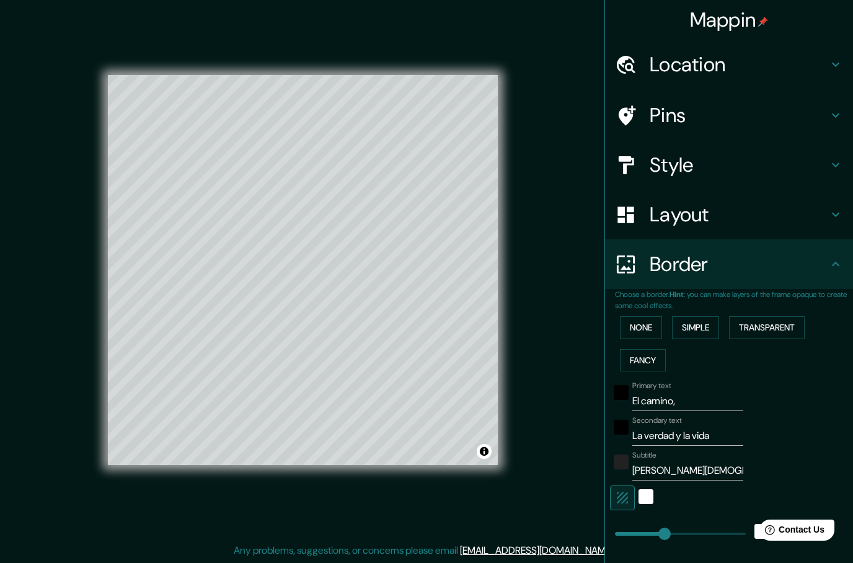
scroll to position [0, 0]
click at [773, 214] on h4 "Layout" at bounding box center [738, 214] width 178 height 25
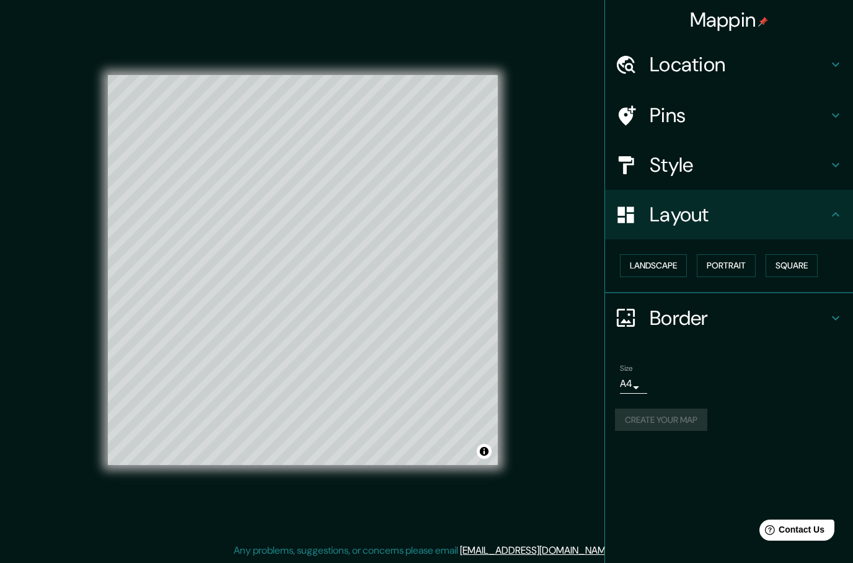
click at [744, 174] on h4 "Style" at bounding box center [738, 164] width 178 height 25
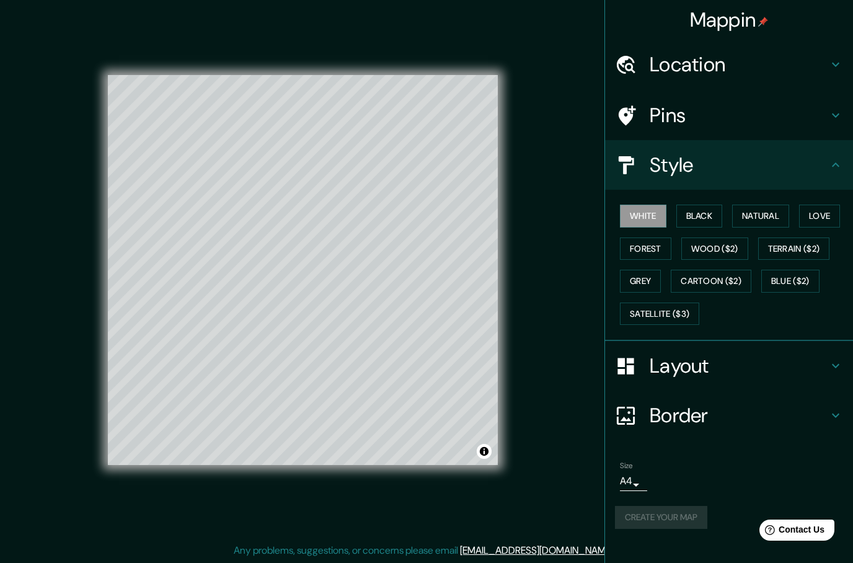
click at [708, 219] on button "Black" at bounding box center [699, 215] width 46 height 23
click at [804, 415] on h4 "Border" at bounding box center [738, 415] width 178 height 25
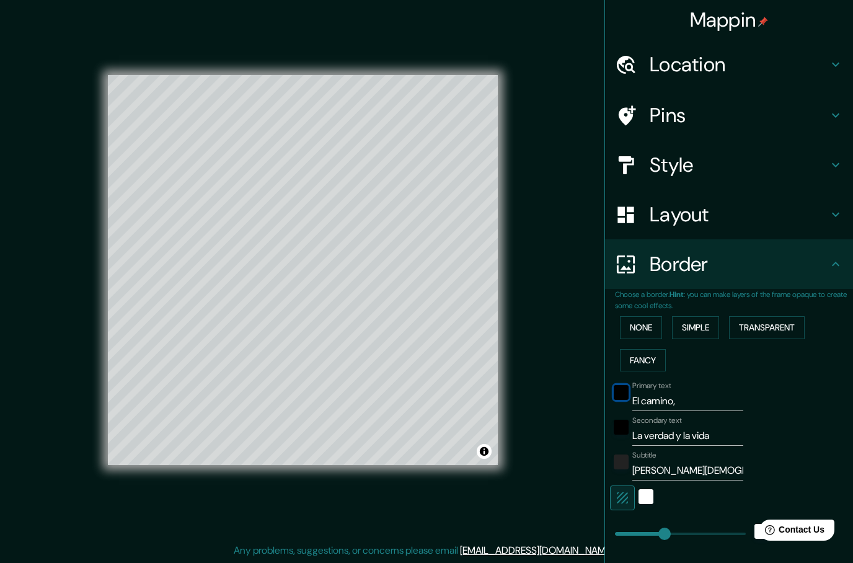
click at [627, 388] on div "black" at bounding box center [620, 392] width 15 height 15
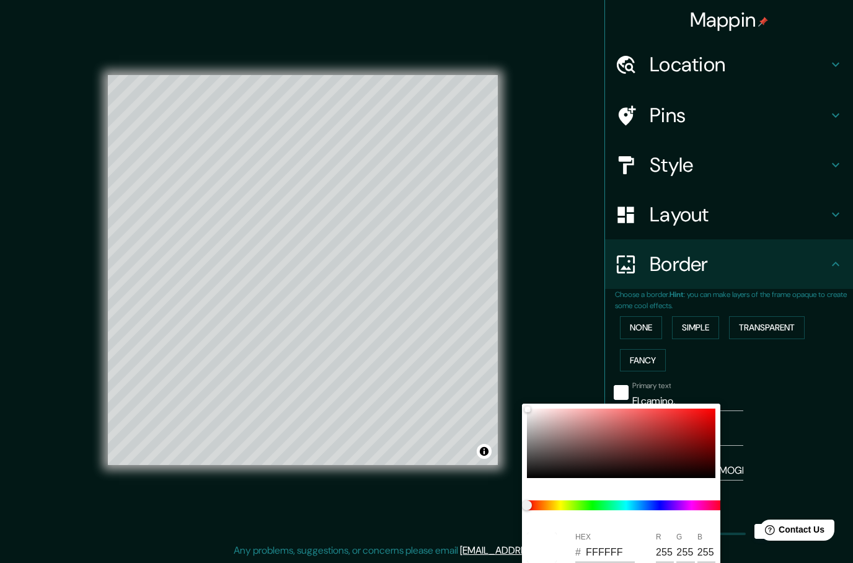
click at [818, 378] on div at bounding box center [426, 281] width 853 height 563
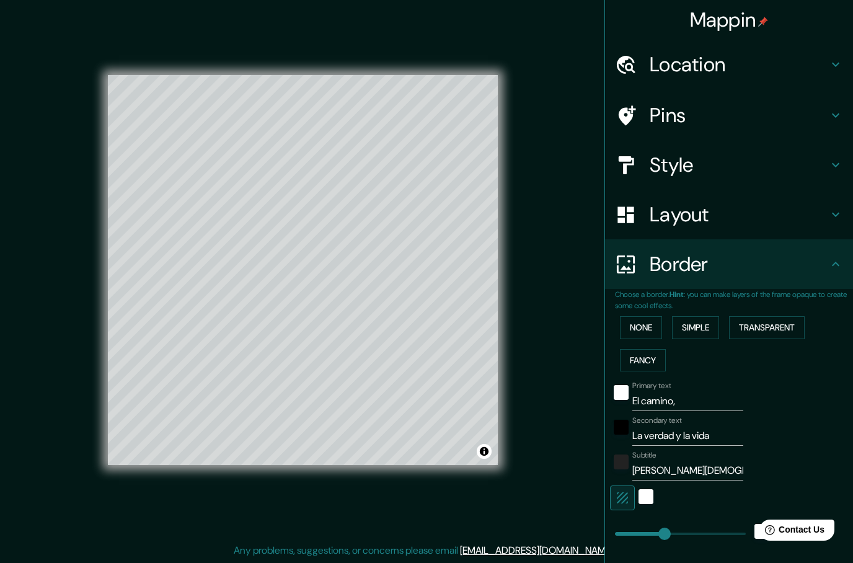
click at [662, 433] on input "La verdad y la vida" at bounding box center [687, 436] width 111 height 20
click at [622, 421] on div "black" at bounding box center [620, 427] width 15 height 15
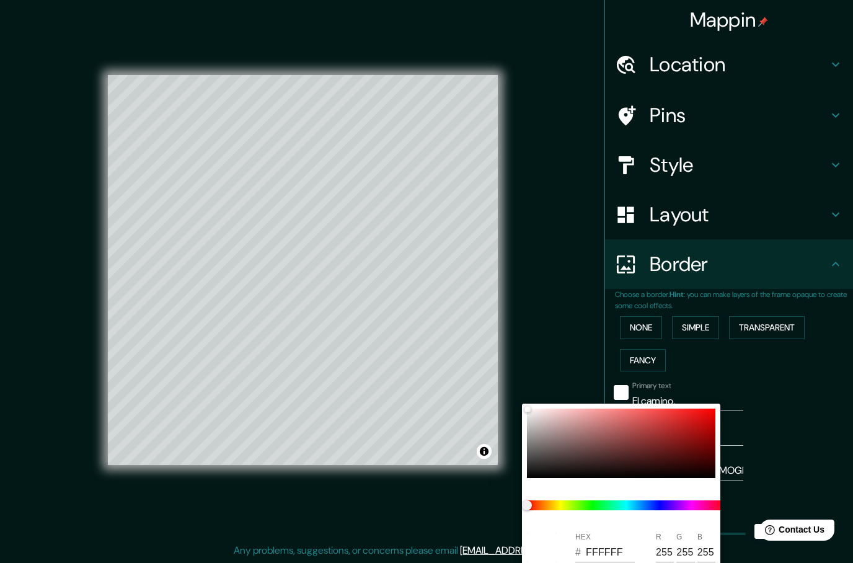
click at [832, 368] on div at bounding box center [426, 281] width 853 height 563
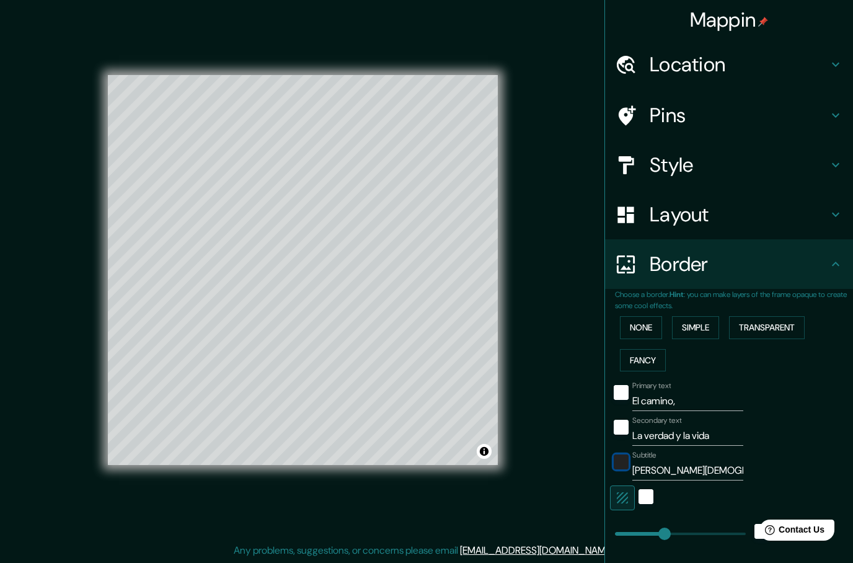
click at [624, 459] on div "color-222222" at bounding box center [620, 461] width 15 height 15
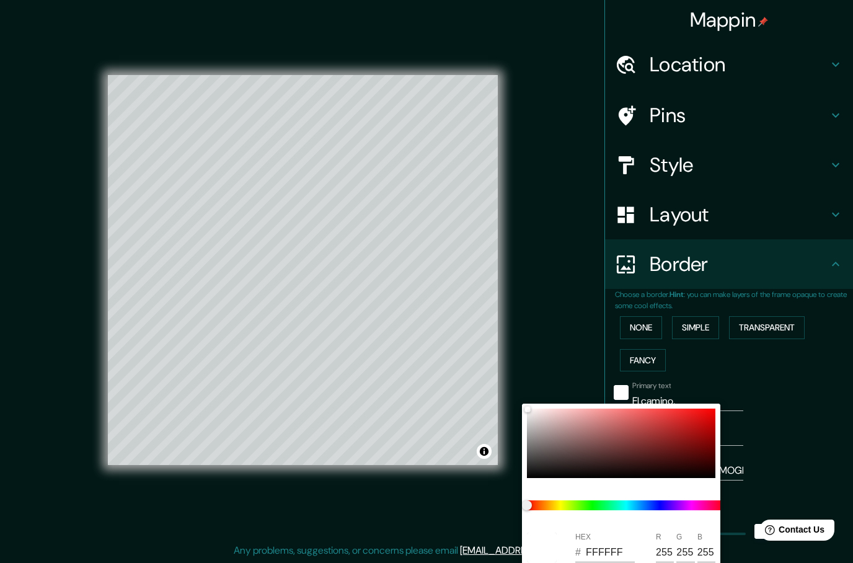
click at [747, 260] on div at bounding box center [426, 281] width 853 height 563
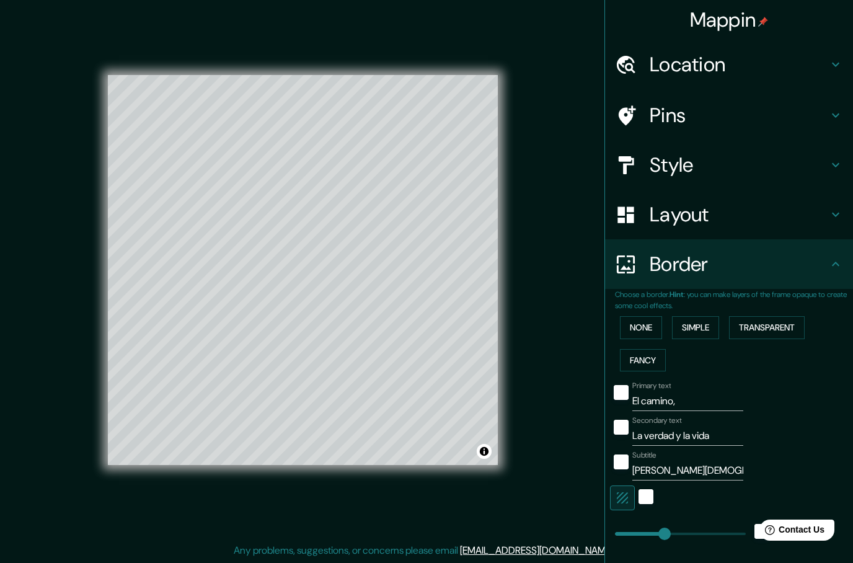
click at [752, 232] on div "Layout" at bounding box center [729, 215] width 248 height 50
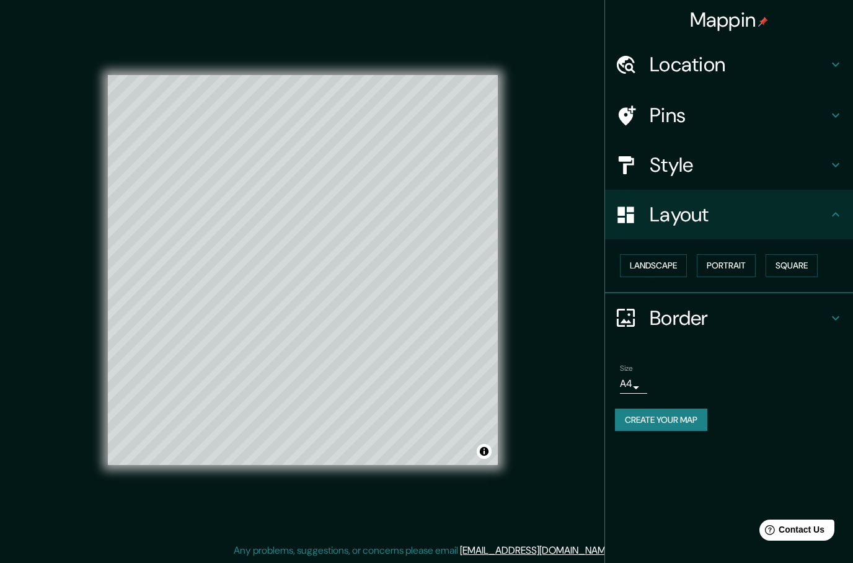
click at [754, 320] on h4 "Border" at bounding box center [738, 317] width 178 height 25
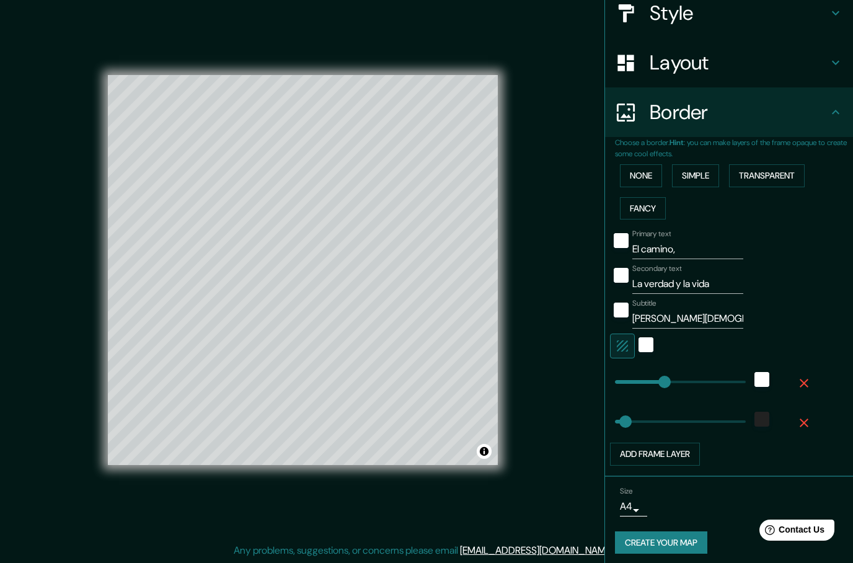
scroll to position [151, 0]
click at [760, 379] on div "white" at bounding box center [761, 379] width 15 height 15
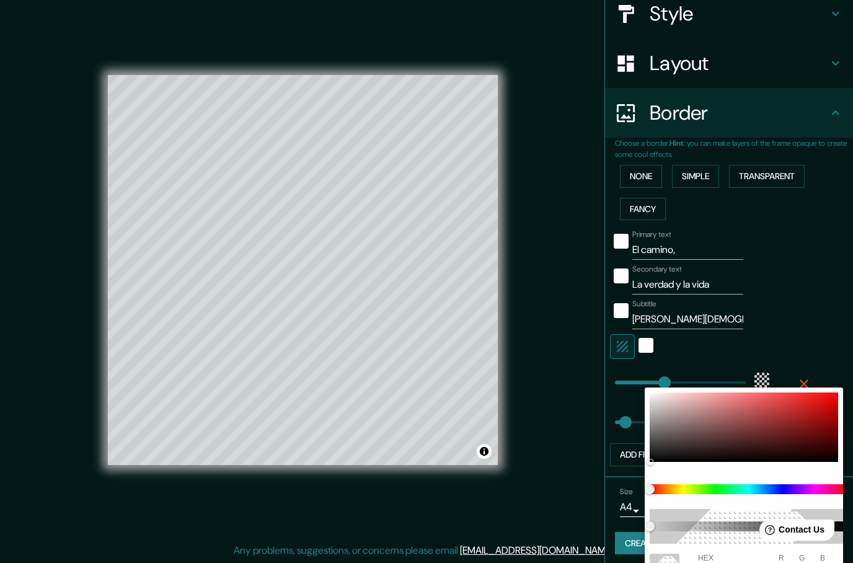
click at [831, 311] on div at bounding box center [426, 281] width 853 height 563
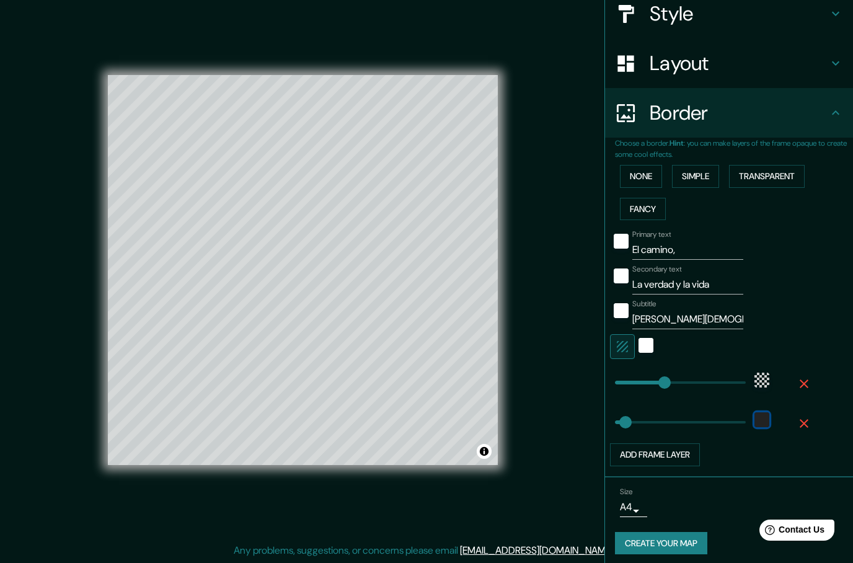
click at [762, 413] on div "color-222222" at bounding box center [761, 419] width 15 height 15
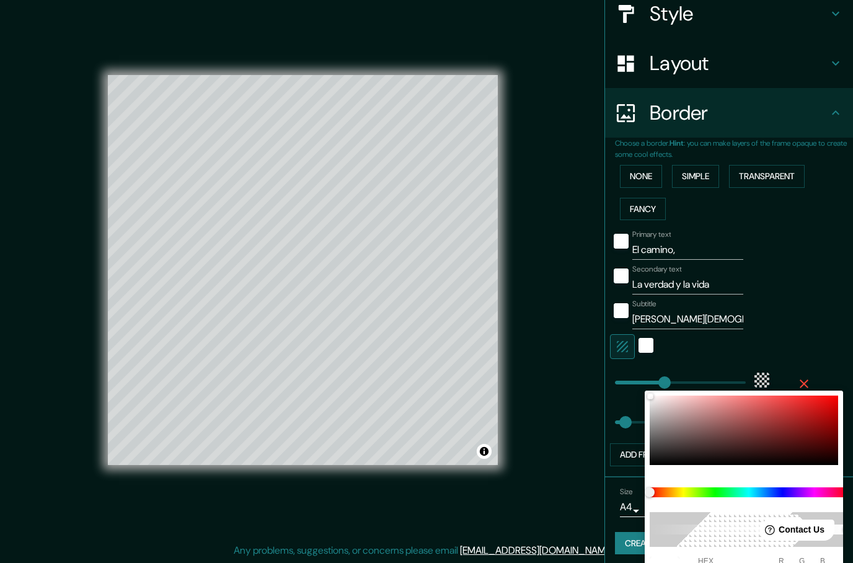
click at [829, 285] on div at bounding box center [426, 281] width 853 height 563
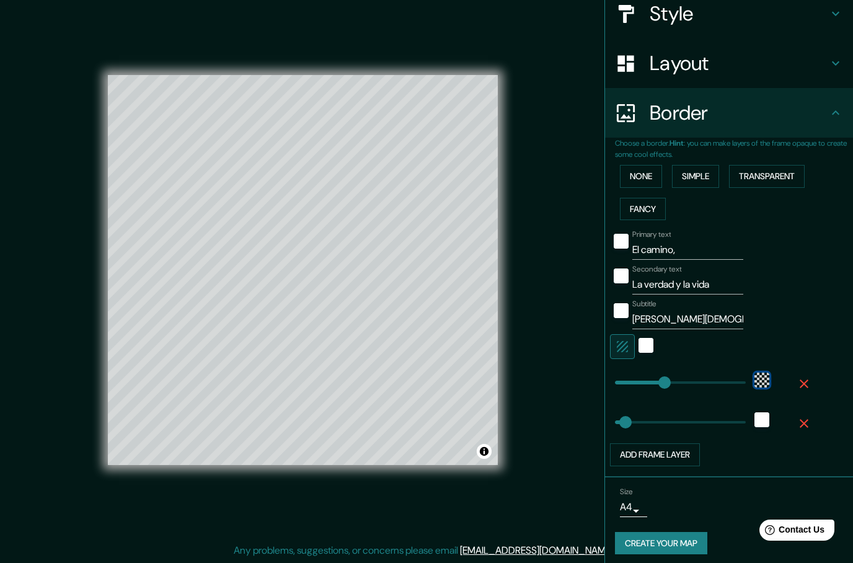
click at [762, 377] on div "black" at bounding box center [761, 379] width 15 height 15
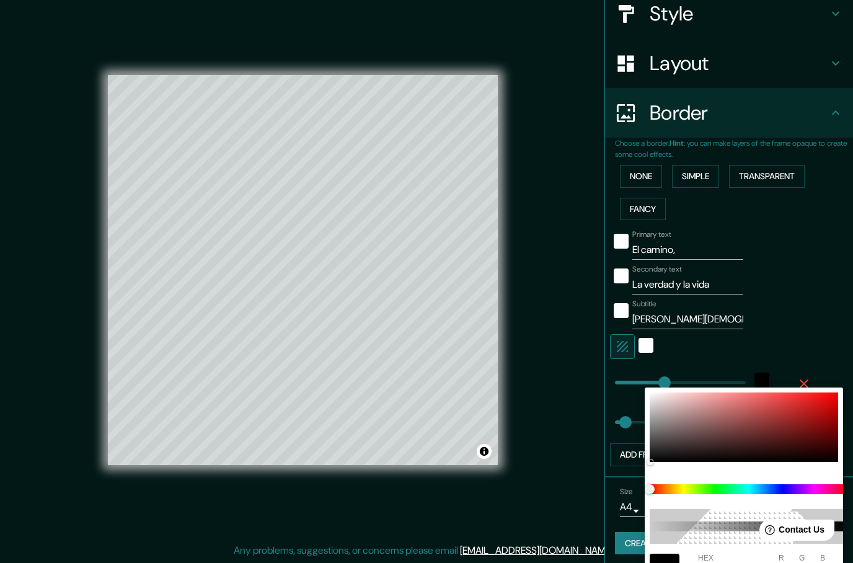
click at [842, 333] on div at bounding box center [426, 281] width 853 height 563
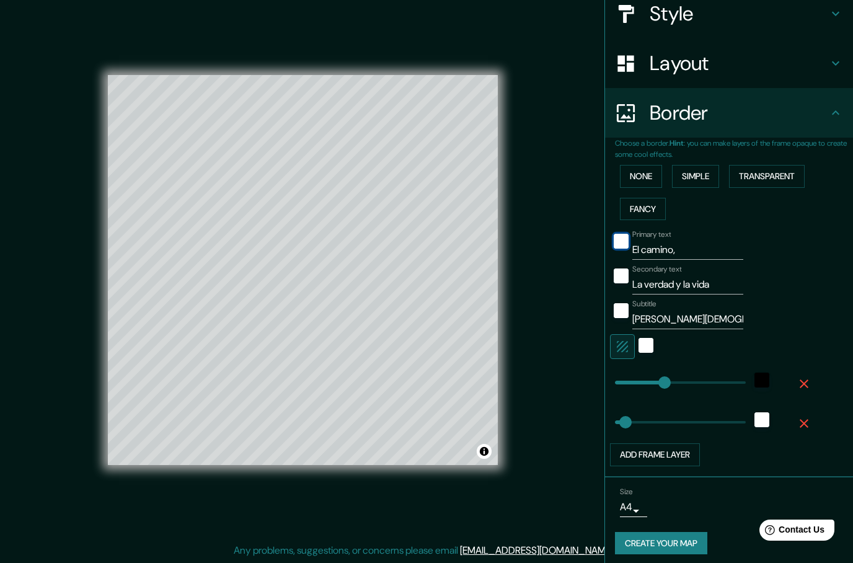
click at [616, 244] on div "white" at bounding box center [620, 241] width 15 height 15
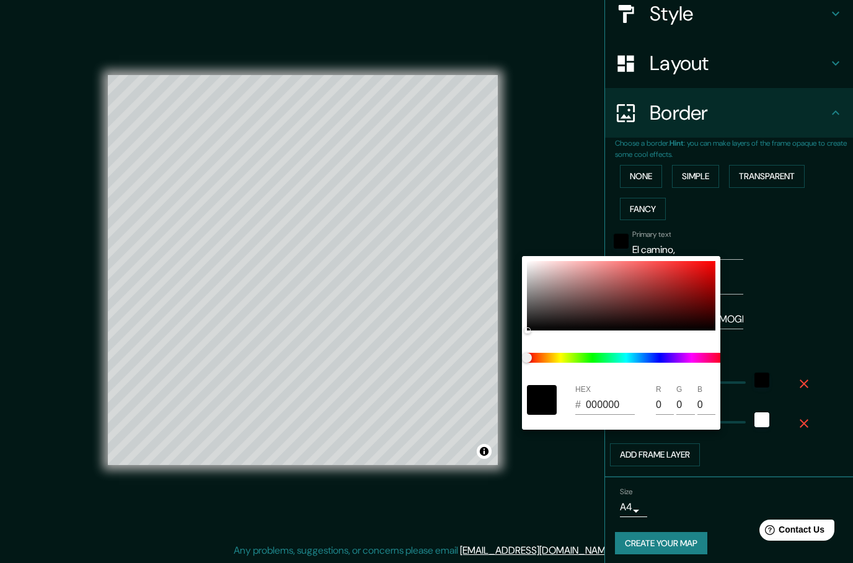
click at [814, 228] on div at bounding box center [426, 281] width 853 height 563
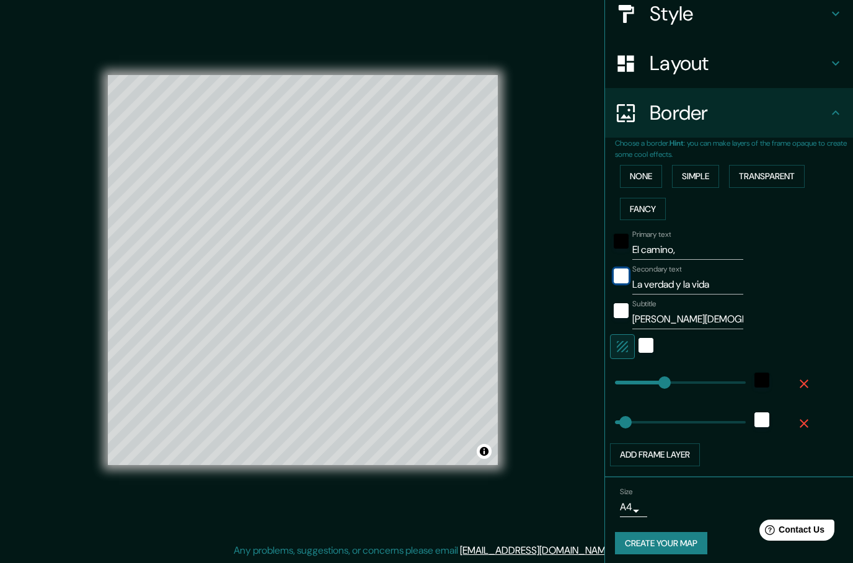
click at [625, 274] on div "white" at bounding box center [620, 275] width 15 height 15
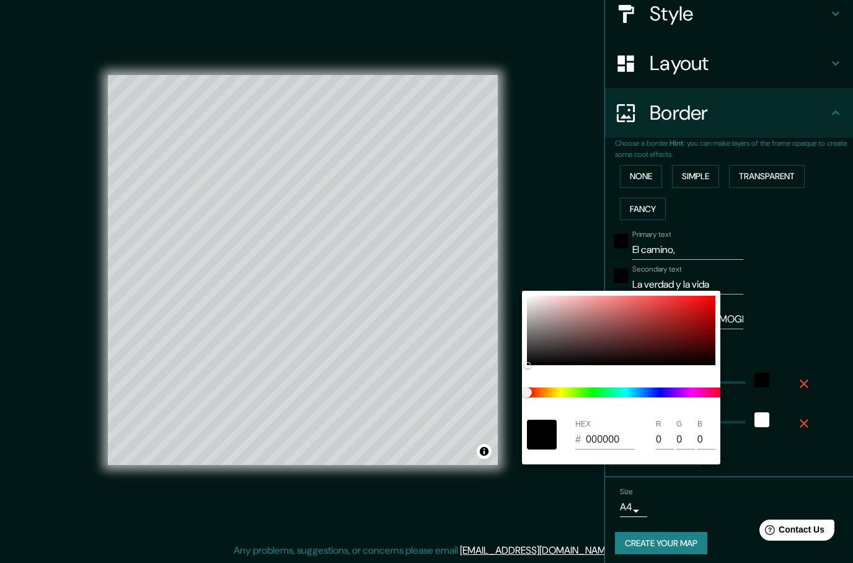
click at [797, 281] on div at bounding box center [426, 281] width 853 height 563
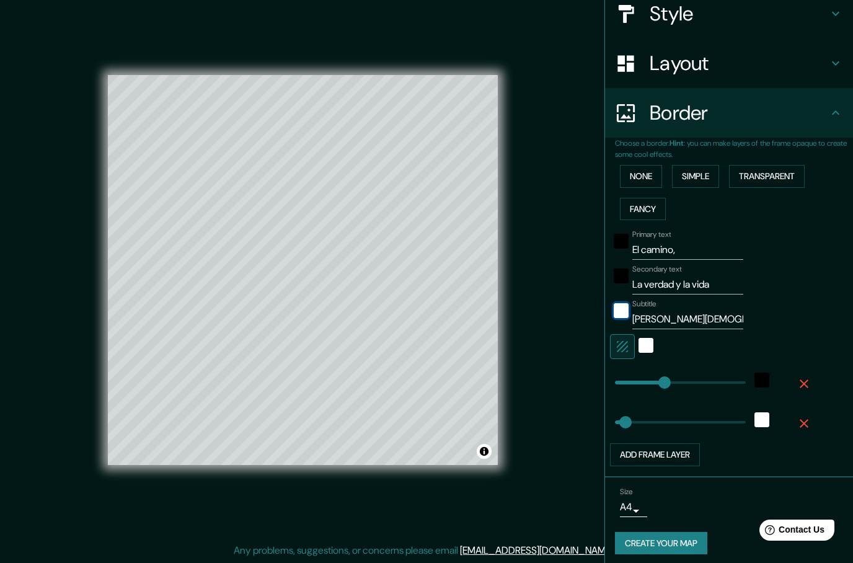
click at [626, 312] on div "white" at bounding box center [620, 310] width 15 height 15
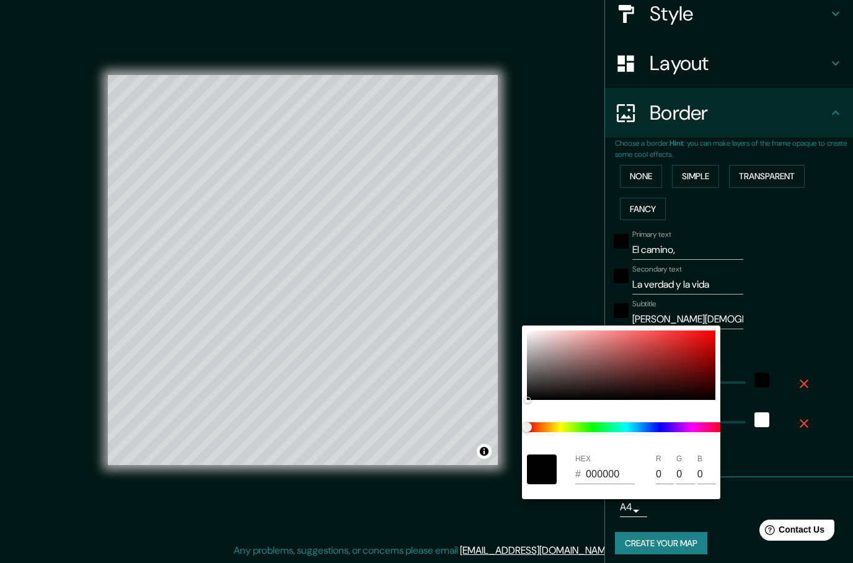
click at [804, 289] on div at bounding box center [426, 281] width 853 height 563
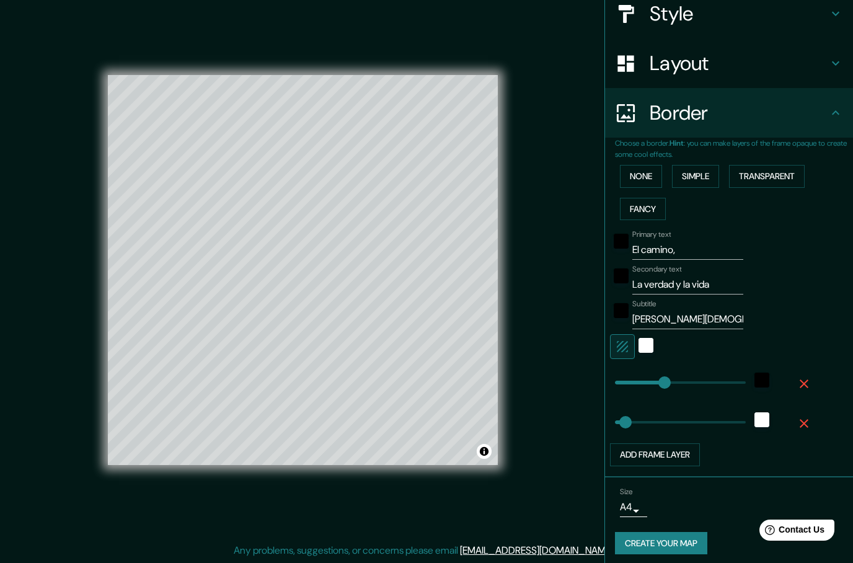
click at [686, 545] on button "Create your map" at bounding box center [661, 543] width 92 height 23
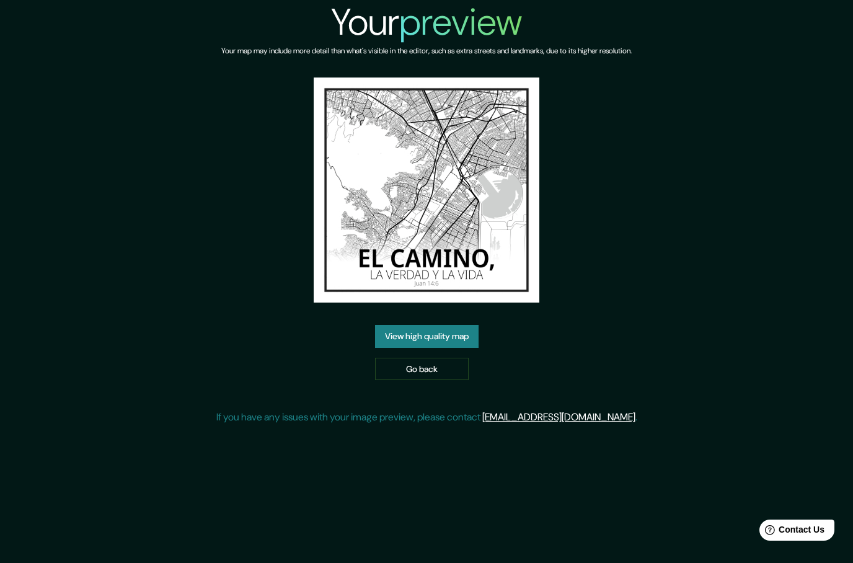
click at [466, 348] on link "View high quality map" at bounding box center [426, 336] width 103 height 23
click at [468, 348] on link "View high quality map" at bounding box center [426, 336] width 103 height 23
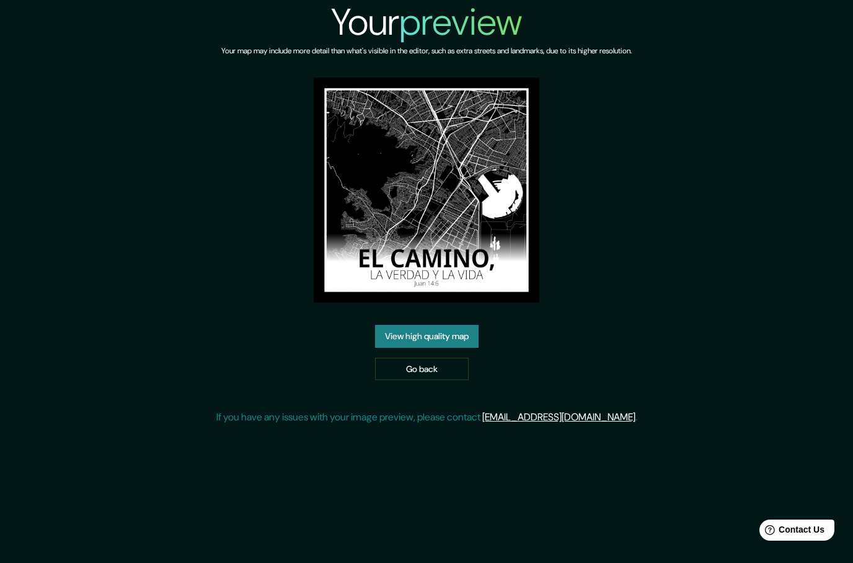
click at [467, 348] on link "View high quality map" at bounding box center [426, 336] width 103 height 23
